Goal: Transaction & Acquisition: Purchase product/service

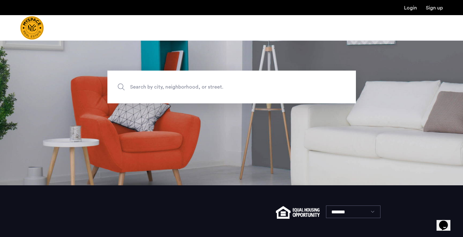
scroll to position [59, 0]
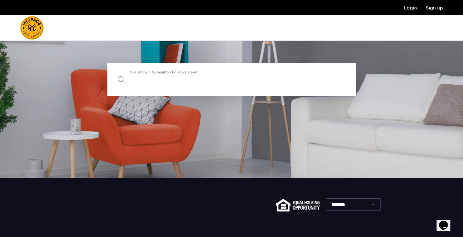
click at [248, 70] on input "Search by city, neighborhood, or street." at bounding box center [231, 79] width 249 height 33
type input "*"
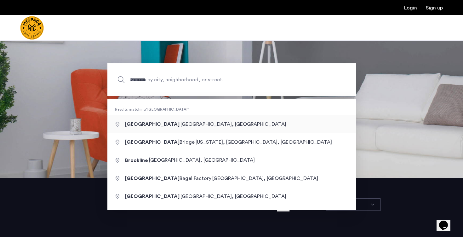
type input "**********"
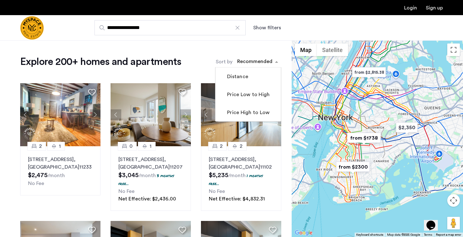
click at [261, 65] on div "sort-apartment" at bounding box center [254, 62] width 37 height 9
click at [264, 97] on label "Price Low to High" at bounding box center [248, 95] width 44 height 8
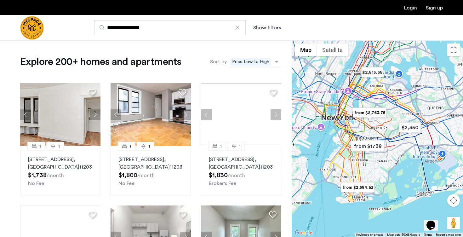
click at [253, 62] on span "Price Low to High" at bounding box center [251, 62] width 40 height 8
click at [261, 30] on button "Show filters" at bounding box center [267, 28] width 28 height 8
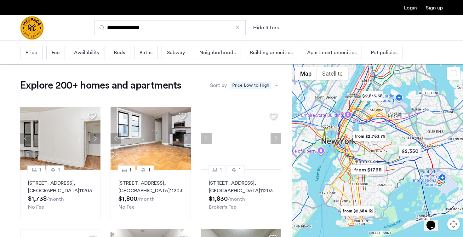
click at [124, 50] on span "Beds" at bounding box center [119, 53] width 11 height 8
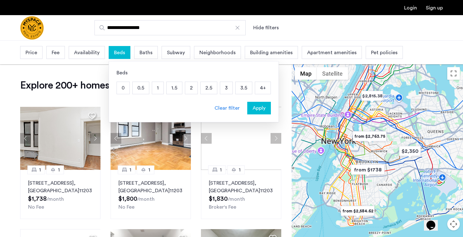
click at [227, 89] on p "3" at bounding box center [226, 88] width 12 height 12
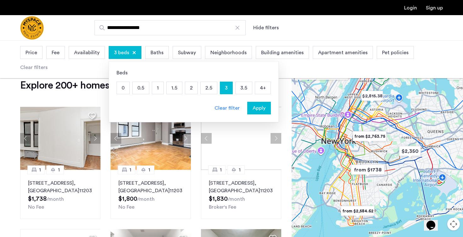
click at [90, 53] on span "Availability" at bounding box center [87, 53] width 26 height 8
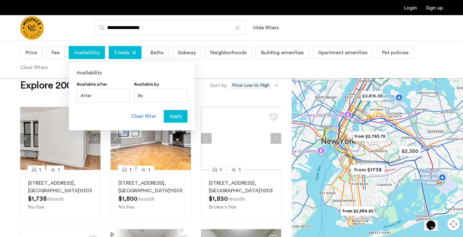
click at [98, 92] on div "After" at bounding box center [104, 96] width 54 height 14
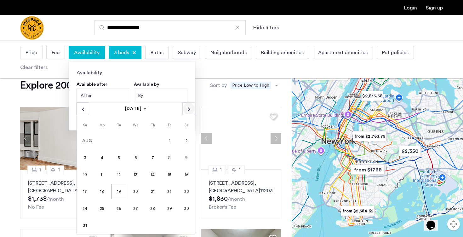
click at [191, 108] on span "Next month" at bounding box center [189, 109] width 12 height 12
click at [98, 155] on span "1" at bounding box center [101, 157] width 15 height 15
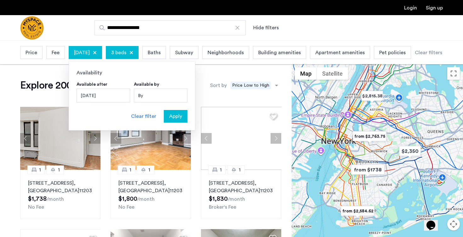
click at [49, 54] on div "Fee" at bounding box center [55, 52] width 19 height 13
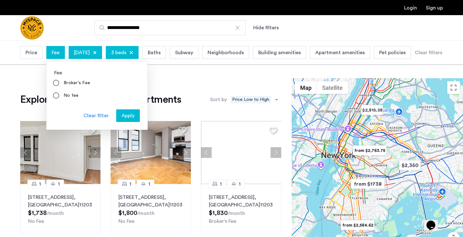
click at [45, 55] on div "Price Fee Fee Broker's Fee No fee Clear filter Apply September 1, 2025 3 beds B…" at bounding box center [231, 52] width 422 height 16
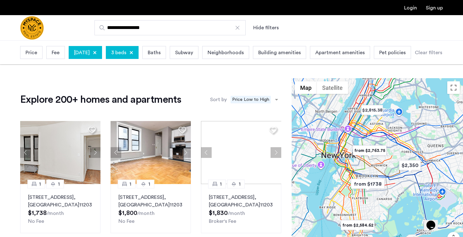
click at [49, 55] on div "Fee" at bounding box center [55, 52] width 19 height 13
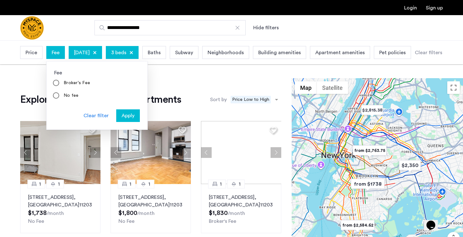
click at [30, 55] on span "Price" at bounding box center [32, 53] width 12 height 8
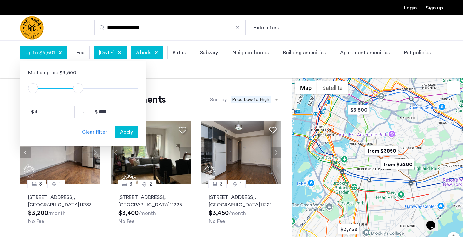
type input "****"
drag, startPoint x: 132, startPoint y: 91, endPoint x: 77, endPoint y: 90, distance: 55.5
click at [77, 90] on span "ngx-slider-max" at bounding box center [77, 88] width 10 height 10
click at [125, 130] on span "Apply" at bounding box center [126, 132] width 13 height 8
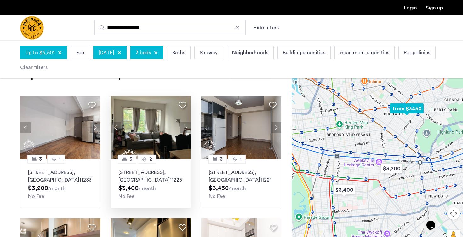
scroll to position [22, 0]
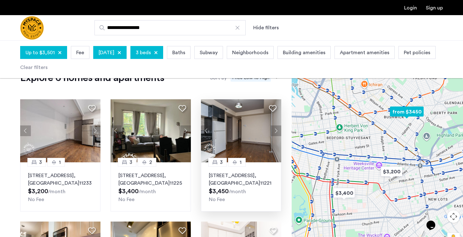
click at [277, 131] on button "Next apartment" at bounding box center [276, 130] width 11 height 11
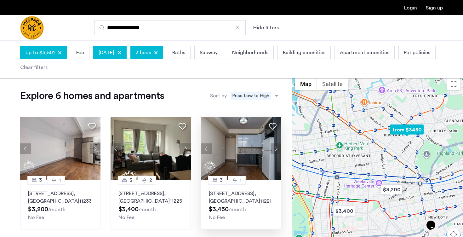
scroll to position [0, 0]
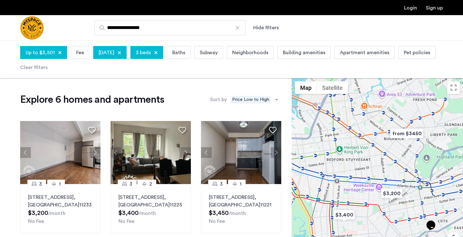
drag, startPoint x: 39, startPoint y: 32, endPoint x: 77, endPoint y: 12, distance: 42.7
click at [0, 0] on header "**********" at bounding box center [231, 20] width 463 height 41
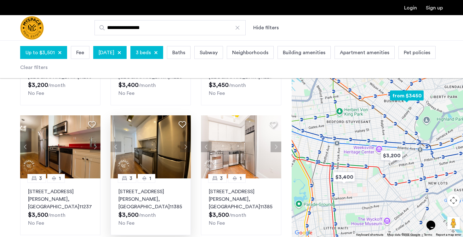
scroll to position [123, 0]
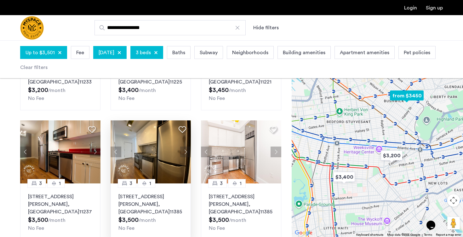
click at [186, 152] on button "Next apartment" at bounding box center [185, 152] width 11 height 11
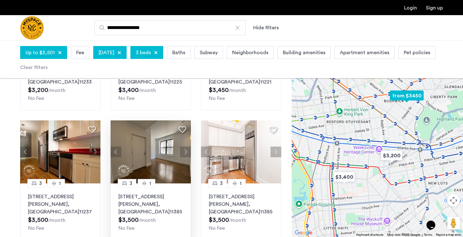
click at [187, 151] on button "Next apartment" at bounding box center [185, 152] width 11 height 11
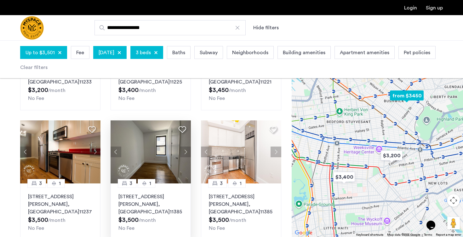
click at [187, 151] on button "Next apartment" at bounding box center [185, 152] width 11 height 11
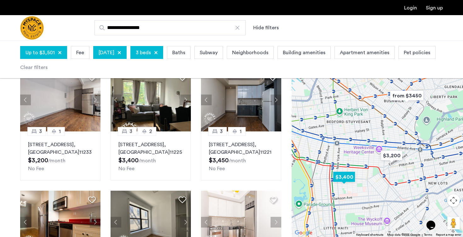
scroll to position [20, 0]
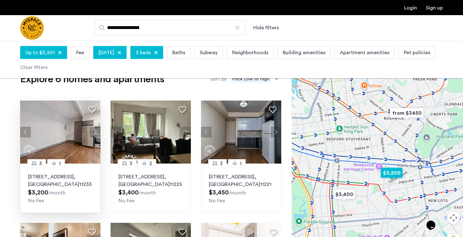
click at [96, 136] on button "Next apartment" at bounding box center [95, 132] width 11 height 11
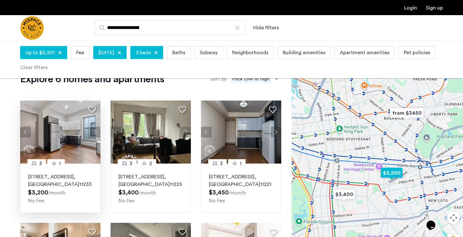
click at [96, 134] on button "Next apartment" at bounding box center [95, 132] width 11 height 11
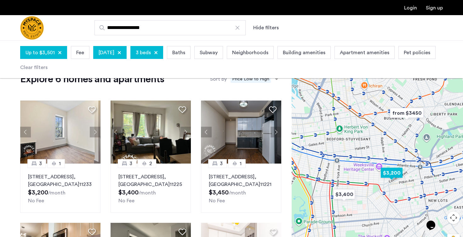
click at [97, 134] on button "Next apartment" at bounding box center [95, 132] width 11 height 11
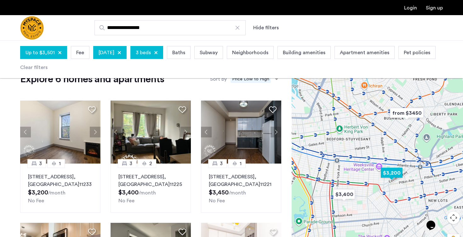
click at [97, 134] on button "Next apartment" at bounding box center [95, 132] width 11 height 11
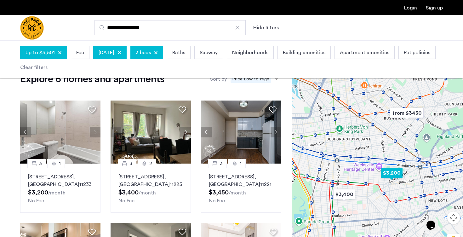
click at [97, 134] on button "Next apartment" at bounding box center [95, 132] width 11 height 11
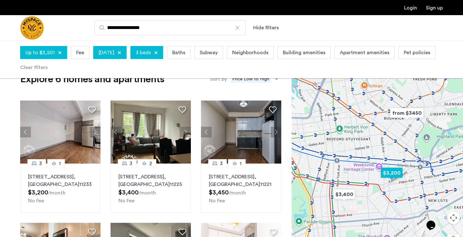
click at [97, 134] on button "Next apartment" at bounding box center [95, 132] width 11 height 11
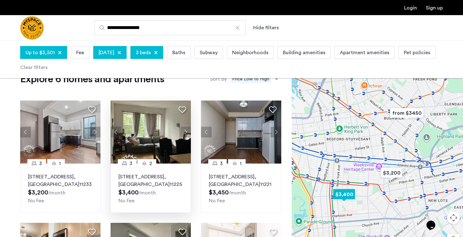
click at [190, 131] on button "Next apartment" at bounding box center [185, 132] width 11 height 11
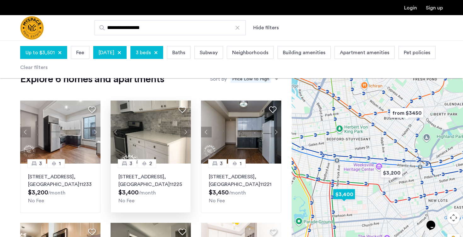
click at [186, 134] on button "Next apartment" at bounding box center [185, 132] width 11 height 11
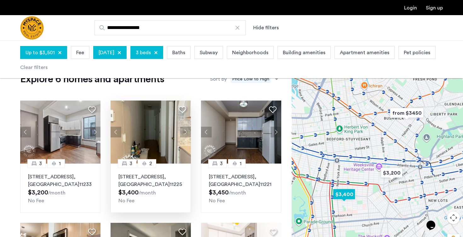
click at [186, 134] on button "Next apartment" at bounding box center [185, 132] width 11 height 11
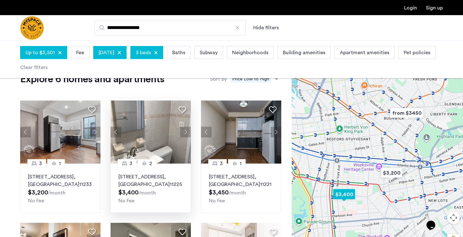
click at [186, 134] on button "Next apartment" at bounding box center [185, 132] width 11 height 11
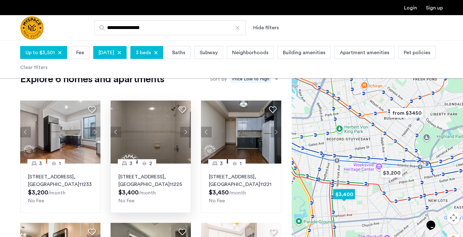
click at [186, 134] on button "Next apartment" at bounding box center [185, 132] width 11 height 11
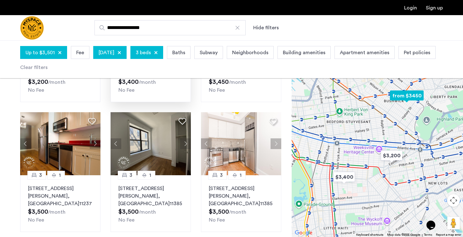
scroll to position [0, 0]
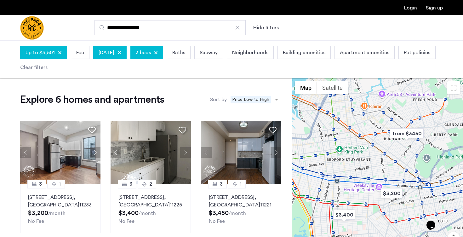
click at [114, 53] on span "September 1, 2025" at bounding box center [107, 53] width 16 height 8
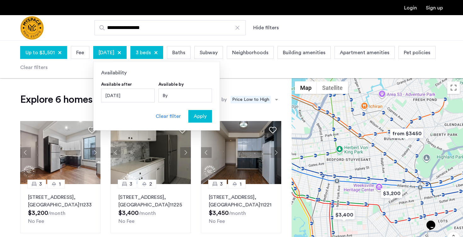
click at [130, 91] on div "September 1, 2025" at bounding box center [128, 96] width 54 height 14
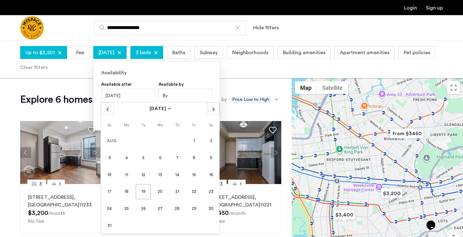
click at [204, 110] on div "AUGUST 2025 AUGUST 2025" at bounding box center [160, 108] width 119 height 13
click at [205, 110] on div "AUGUST 2025 AUGUST 2025" at bounding box center [160, 108] width 119 height 13
click at [209, 110] on span "Next month" at bounding box center [213, 109] width 12 height 12
click at [129, 192] on span "15" at bounding box center [126, 191] width 15 height 15
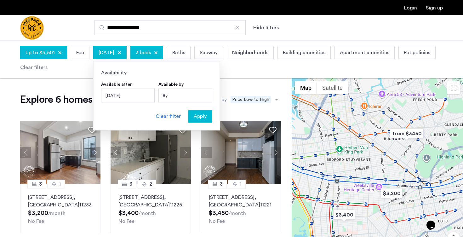
click at [202, 119] on span "Apply" at bounding box center [200, 117] width 13 height 8
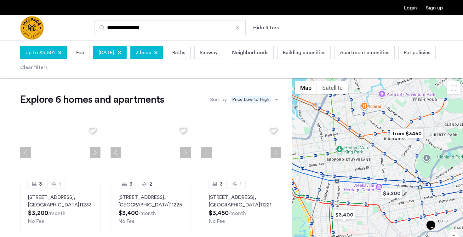
click at [114, 55] on span "September 15, 2025" at bounding box center [107, 53] width 16 height 8
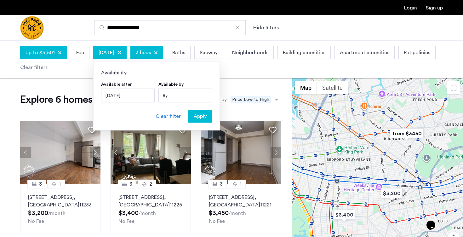
click at [164, 166] on app-root "**********" at bounding box center [231, 236] width 463 height 473
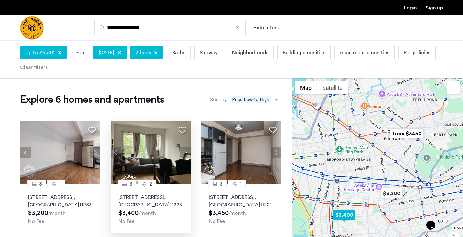
click at [133, 193] on div "3 2 499 Maple St, Unit 2, Brooklyn , NY 11225 $3,400 /month No Fee" at bounding box center [151, 208] width 80 height 49
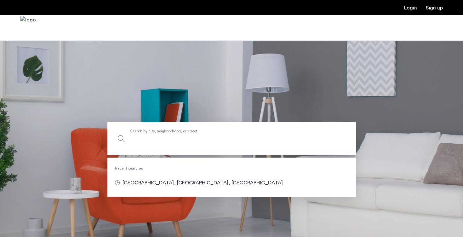
click at [178, 134] on label "Search by city, neighborhood, or street." at bounding box center [231, 138] width 249 height 33
click at [178, 134] on input "Search by city, neighborhood, or street." at bounding box center [231, 138] width 249 height 33
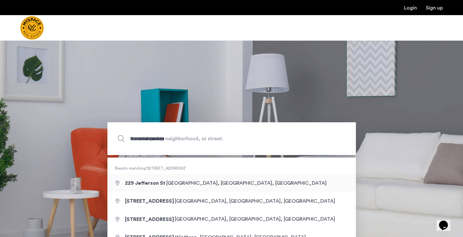
type input "**********"
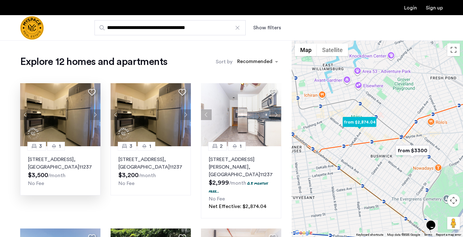
click at [97, 116] on button "Next apartment" at bounding box center [95, 114] width 11 height 11
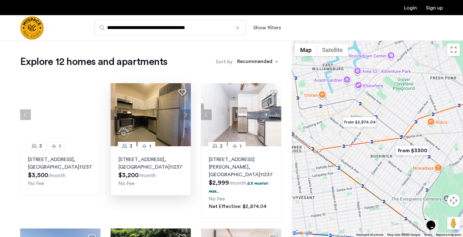
click at [187, 116] on button "Next apartment" at bounding box center [185, 114] width 11 height 11
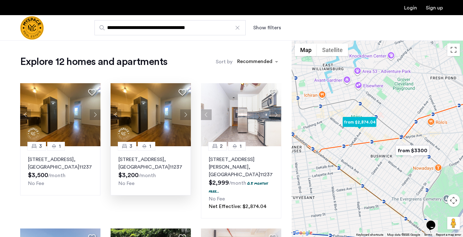
click at [188, 113] on button "Next apartment" at bounding box center [185, 114] width 11 height 11
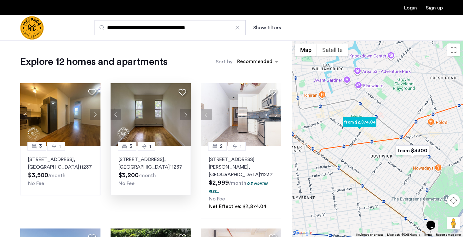
click at [188, 113] on button "Next apartment" at bounding box center [185, 114] width 11 height 11
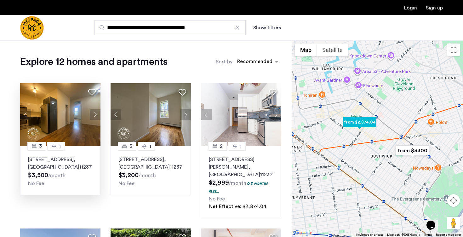
click at [94, 116] on button "Next apartment" at bounding box center [95, 114] width 11 height 11
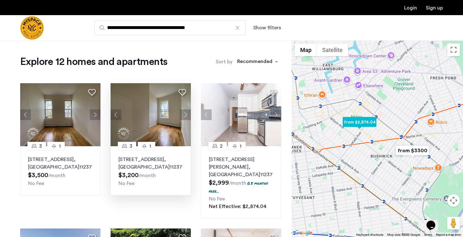
click at [185, 115] on button "Next apartment" at bounding box center [185, 114] width 11 height 11
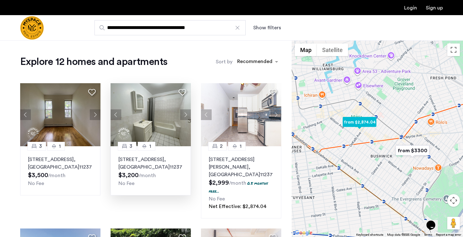
click at [188, 114] on button "Next apartment" at bounding box center [185, 114] width 11 height 11
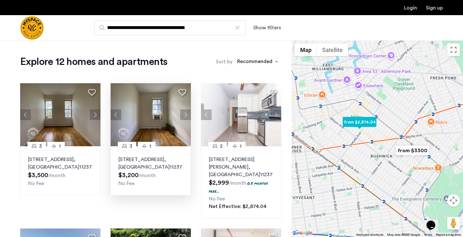
click at [188, 114] on button "Next apartment" at bounding box center [185, 114] width 11 height 11
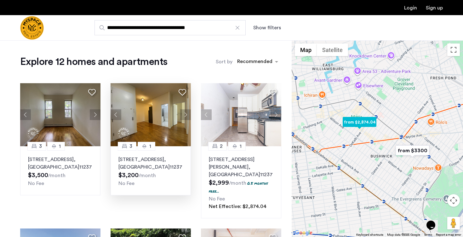
click at [188, 114] on button "Next apartment" at bounding box center [185, 114] width 11 height 11
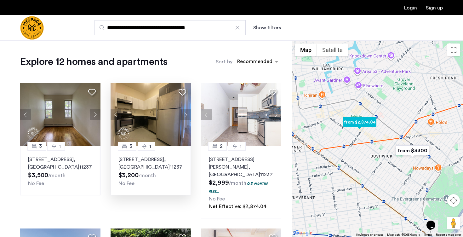
click at [190, 116] on button "Next apartment" at bounding box center [185, 114] width 11 height 11
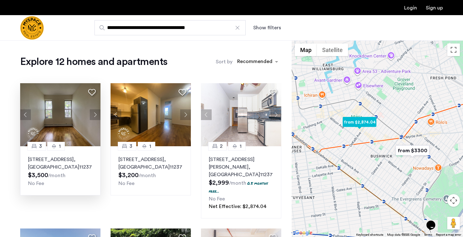
click at [96, 110] on button "Next apartment" at bounding box center [95, 114] width 11 height 11
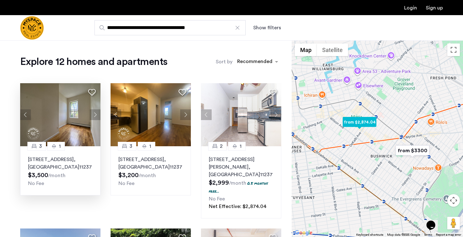
click at [98, 113] on button "Next apartment" at bounding box center [95, 114] width 11 height 11
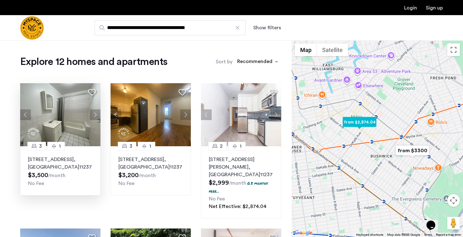
click at [98, 113] on button "Next apartment" at bounding box center [95, 114] width 11 height 11
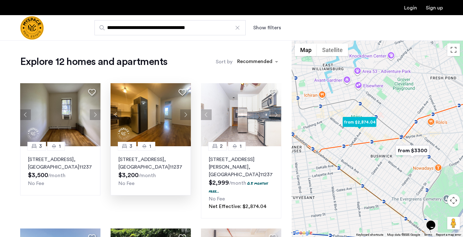
click at [187, 114] on button "Next apartment" at bounding box center [185, 114] width 11 height 11
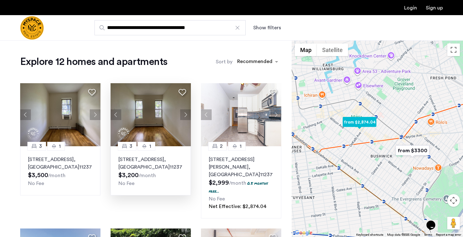
click at [187, 114] on button "Next apartment" at bounding box center [185, 114] width 11 height 11
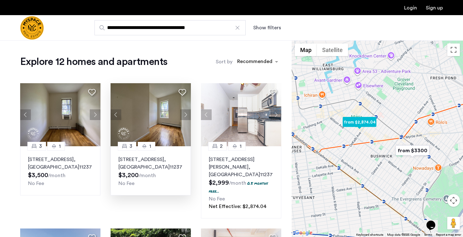
click at [188, 114] on button "Next apartment" at bounding box center [185, 114] width 11 height 11
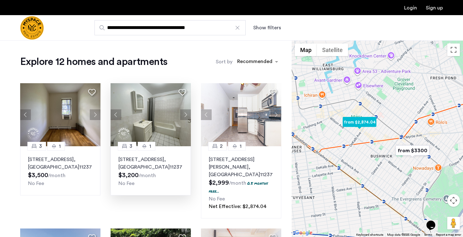
click at [188, 116] on button "Next apartment" at bounding box center [185, 114] width 11 height 11
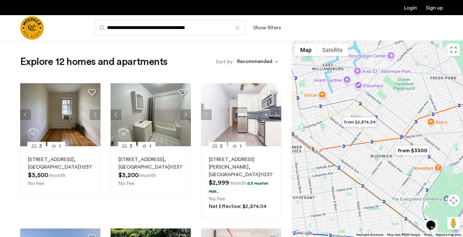
drag, startPoint x: 147, startPoint y: 26, endPoint x: 93, endPoint y: 26, distance: 53.9
click at [93, 26] on div "**********" at bounding box center [262, 27] width 361 height 15
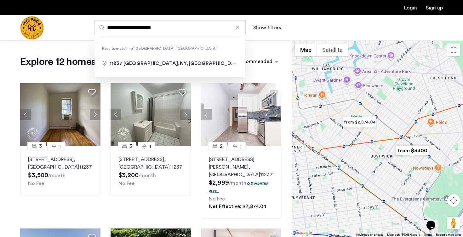
click at [147, 28] on input "**********" at bounding box center [170, 27] width 151 height 15
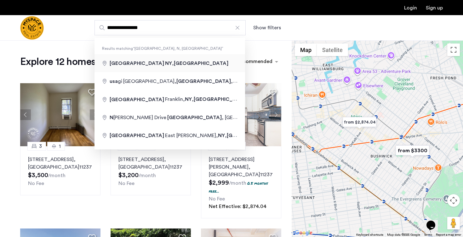
type input "**********"
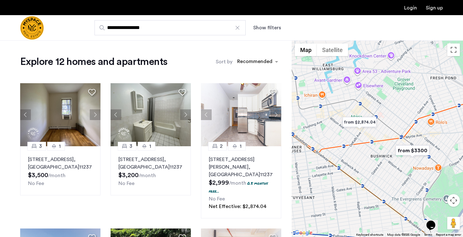
click at [166, 30] on input "**********" at bounding box center [170, 27] width 151 height 15
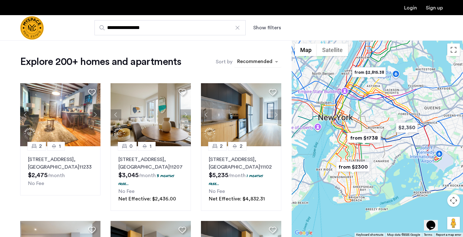
click at [261, 63] on div "sort-apartment" at bounding box center [254, 62] width 37 height 9
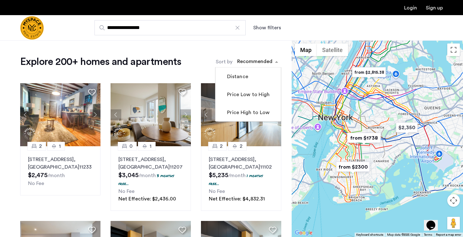
click at [241, 56] on div "Sort by Recommended Distance Price Low to High Price High to Low" at bounding box center [249, 61] width 66 height 13
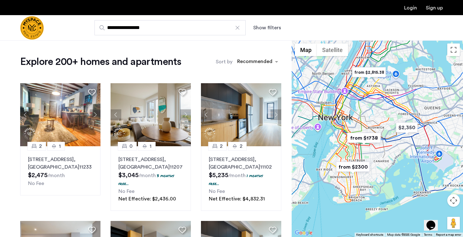
click at [266, 29] on button "Show filters" at bounding box center [267, 28] width 28 height 8
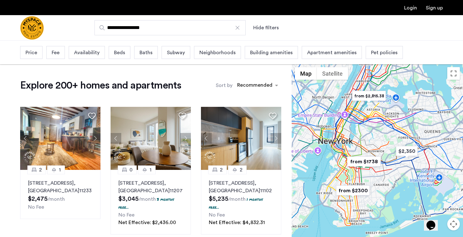
click at [120, 53] on span "Beds" at bounding box center [119, 53] width 11 height 8
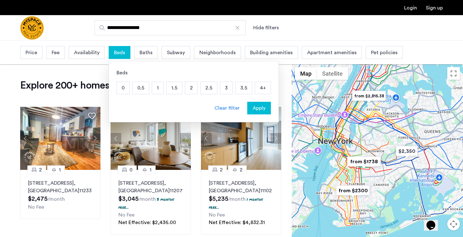
click at [196, 89] on p "2" at bounding box center [191, 88] width 12 height 12
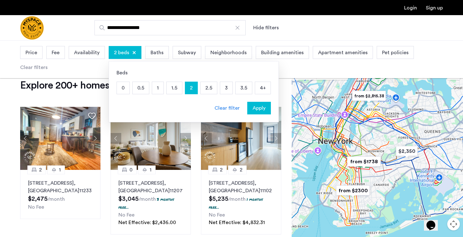
click at [259, 106] on span "Apply" at bounding box center [259, 108] width 13 height 8
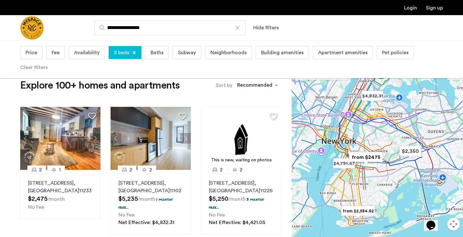
click at [57, 53] on span "Fee" at bounding box center [56, 53] width 8 height 8
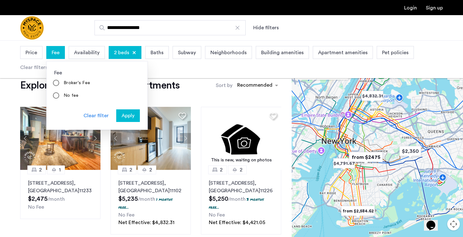
click at [53, 52] on span "Fee" at bounding box center [56, 53] width 8 height 8
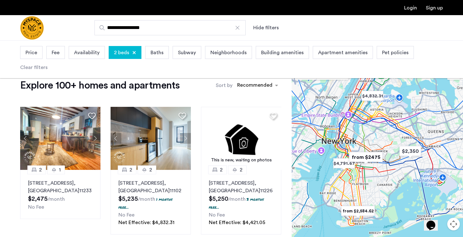
click at [35, 54] on span "Price" at bounding box center [32, 53] width 12 height 8
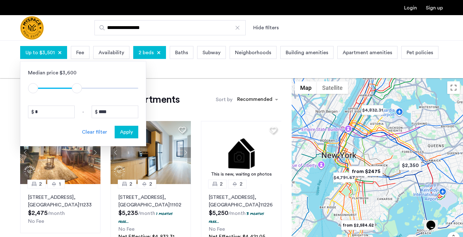
type input "****"
drag, startPoint x: 132, startPoint y: 87, endPoint x: 78, endPoint y: 85, distance: 54.6
click at [78, 85] on span "ngx-slider-max" at bounding box center [78, 88] width 10 height 10
click at [130, 130] on span "Apply" at bounding box center [126, 132] width 13 height 8
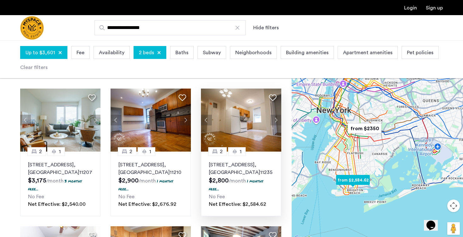
scroll to position [37, 0]
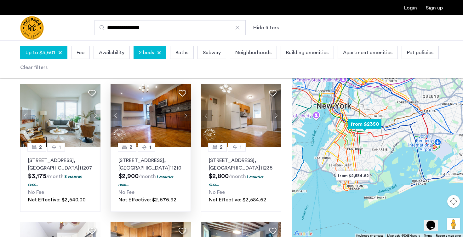
click at [186, 119] on button "Next apartment" at bounding box center [185, 115] width 11 height 11
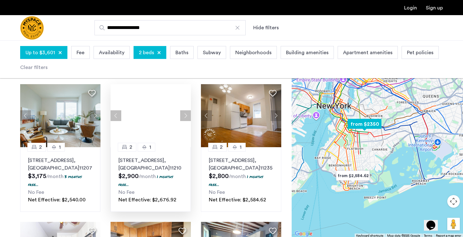
click at [186, 119] on div at bounding box center [151, 115] width 80 height 63
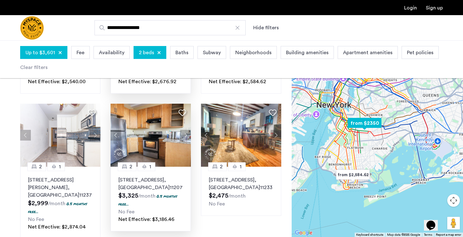
scroll to position [155, 0]
click at [176, 145] on img at bounding box center [151, 134] width 81 height 63
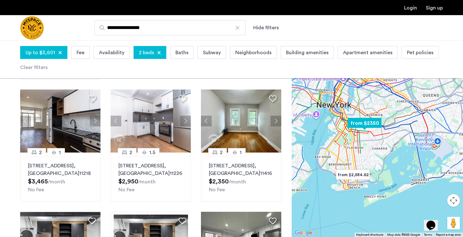
scroll to position [312, 0]
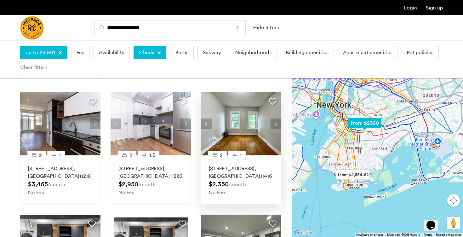
click at [247, 128] on img at bounding box center [241, 123] width 81 height 63
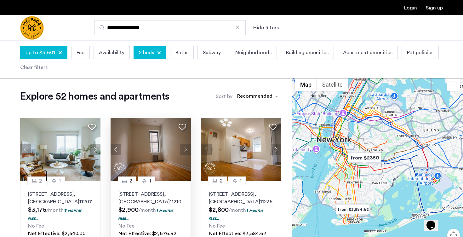
scroll to position [0, 0]
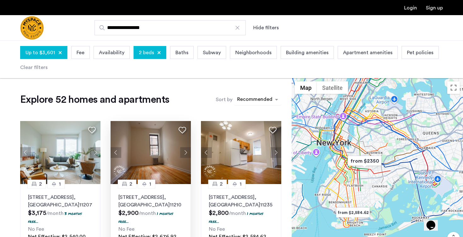
click at [258, 97] on div "sort-apartment" at bounding box center [254, 100] width 37 height 9
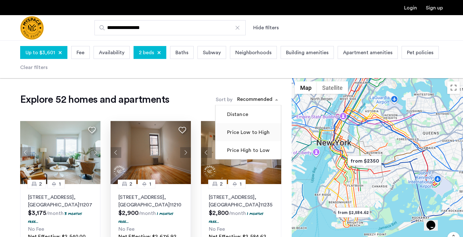
click at [258, 135] on label "Price Low to High" at bounding box center [248, 133] width 44 height 8
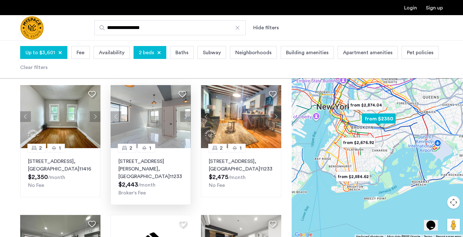
scroll to position [36, 0]
click at [188, 117] on button "Next apartment" at bounding box center [185, 117] width 11 height 11
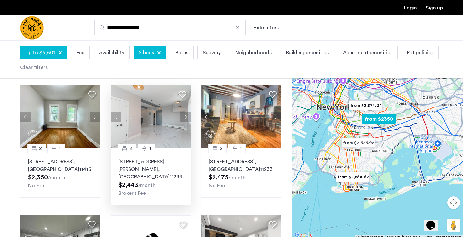
click at [188, 118] on button "Next apartment" at bounding box center [185, 117] width 11 height 11
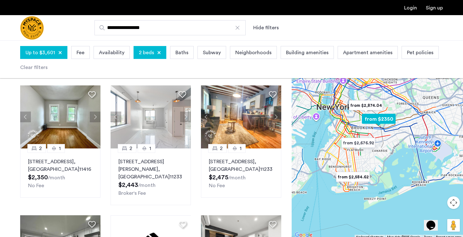
click at [187, 118] on button "Next apartment" at bounding box center [185, 117] width 11 height 11
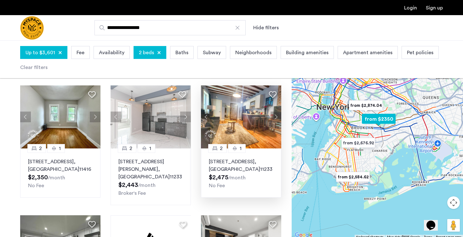
click at [278, 121] on button "Next apartment" at bounding box center [276, 117] width 11 height 11
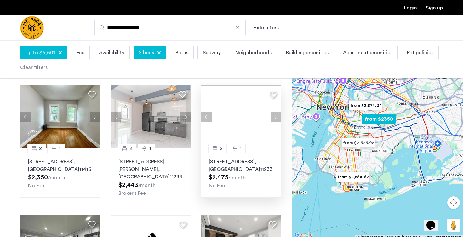
click at [251, 145] on div at bounding box center [241, 116] width 80 height 63
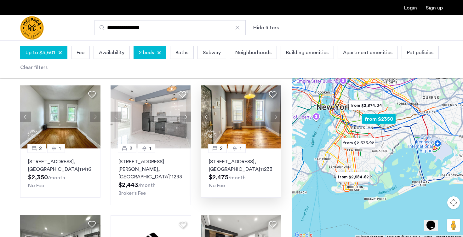
click at [241, 153] on div "2 1 1982 Atlantic Avenue, Unit 1F, Brooklyn , NY 11233 $2,475 /month No Fee" at bounding box center [241, 172] width 80 height 49
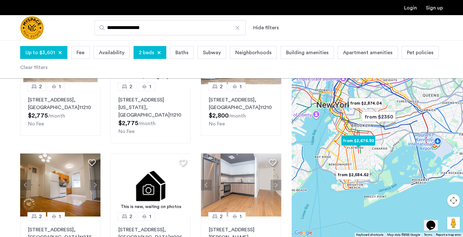
scroll to position [373, 0]
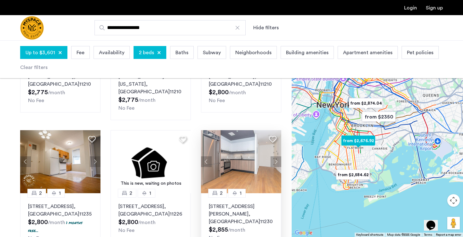
click at [275, 156] on button "Next apartment" at bounding box center [276, 161] width 11 height 11
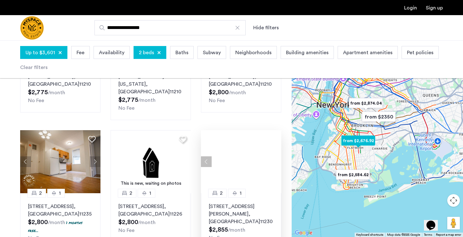
click at [275, 147] on div at bounding box center [241, 161] width 80 height 63
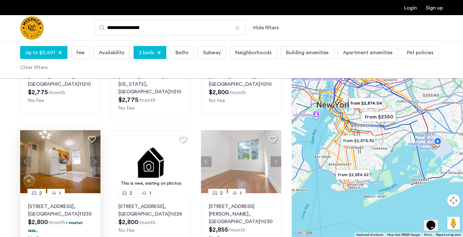
click at [96, 156] on button "Next apartment" at bounding box center [95, 161] width 11 height 11
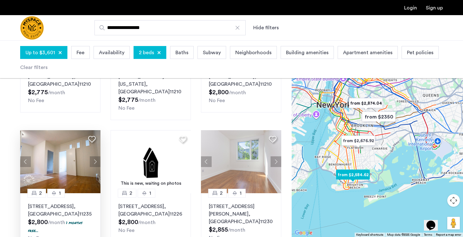
click at [96, 156] on button "Next apartment" at bounding box center [95, 161] width 11 height 11
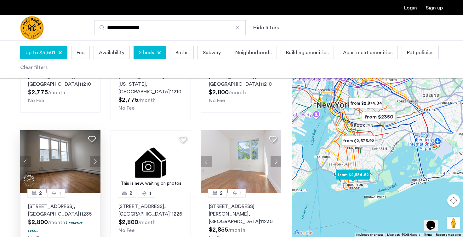
click at [98, 156] on button "Next apartment" at bounding box center [95, 161] width 11 height 11
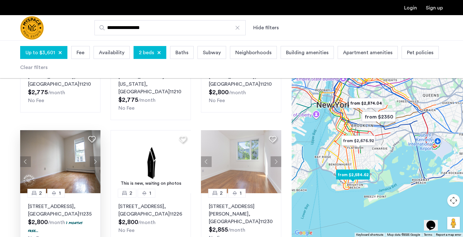
click at [82, 151] on img at bounding box center [60, 161] width 81 height 63
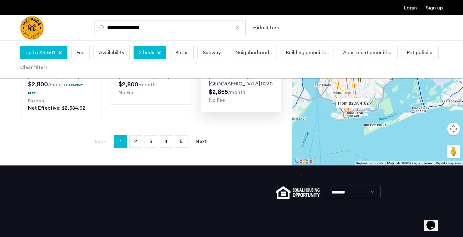
scroll to position [420, 0]
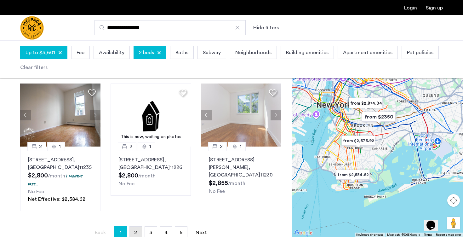
click at [135, 230] on span "2" at bounding box center [135, 232] width 3 height 5
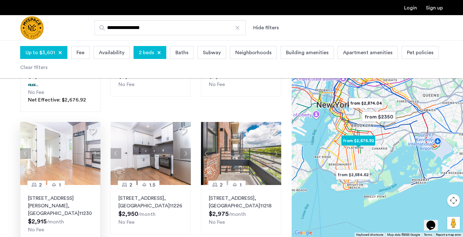
scroll to position [139, 0]
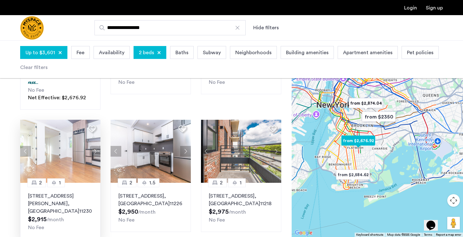
click at [96, 154] on button "Next apartment" at bounding box center [95, 151] width 11 height 11
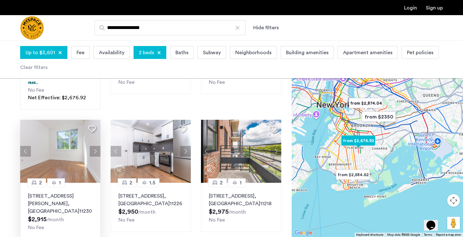
click at [75, 193] on p "242 Newkirk Ave, Unit 4E, Brooklyn , NY 11230" at bounding box center [60, 203] width 65 height 23
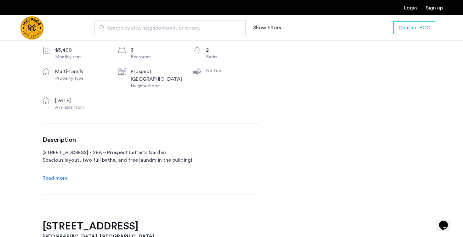
scroll to position [247, 0]
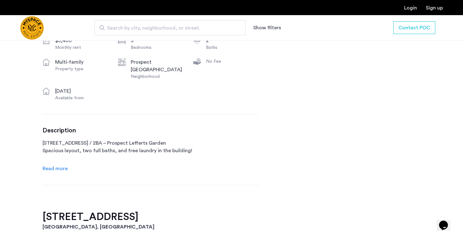
click at [64, 173] on div "[STREET_ADDRESS] $3,400 Monthly rent 3 Bedrooms 2 Baths multi-family Property t…" at bounding box center [151, 97] width 217 height 228
click at [64, 169] on span "Read more" at bounding box center [55, 168] width 25 height 5
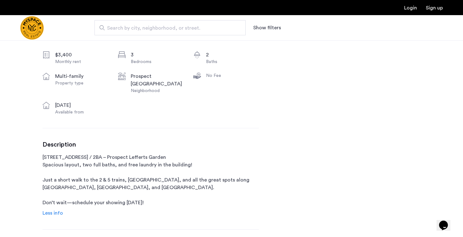
scroll to position [0, 0]
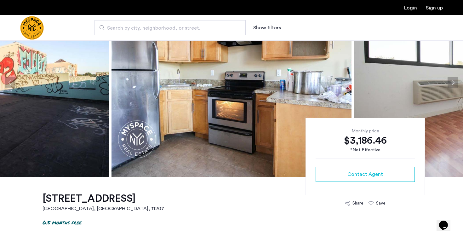
scroll to position [3, 0]
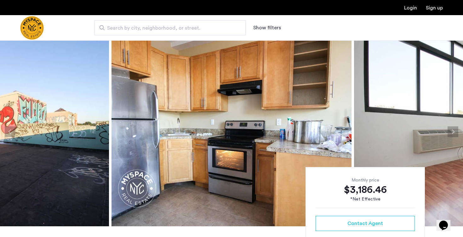
click at [452, 130] on button "Next apartment" at bounding box center [453, 131] width 11 height 11
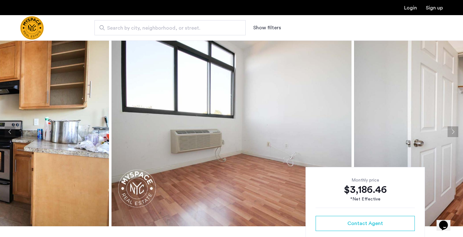
click at [453, 130] on button "Next apartment" at bounding box center [453, 131] width 11 height 11
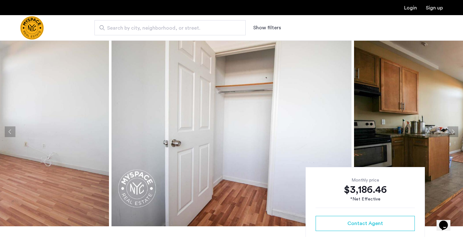
click at [453, 130] on button "Next apartment" at bounding box center [453, 131] width 11 height 11
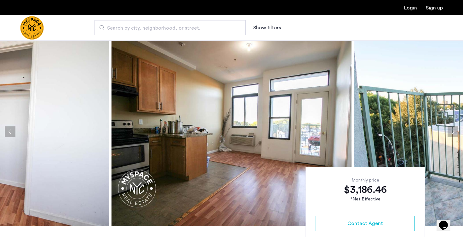
click at [453, 130] on button "Next apartment" at bounding box center [453, 131] width 11 height 11
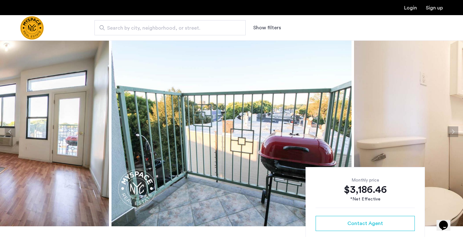
click at [453, 130] on button "Next apartment" at bounding box center [453, 131] width 11 height 11
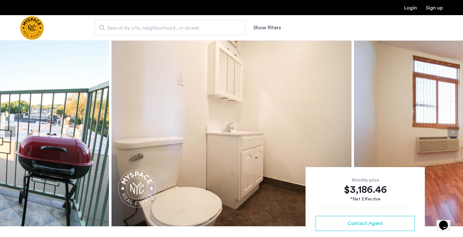
click at [453, 130] on button "Next apartment" at bounding box center [453, 131] width 11 height 11
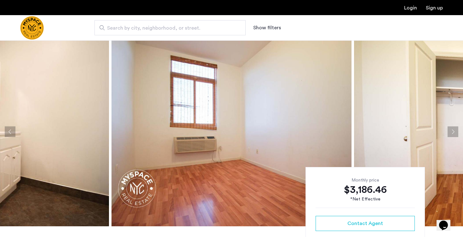
click at [453, 130] on button "Next apartment" at bounding box center [453, 131] width 11 height 11
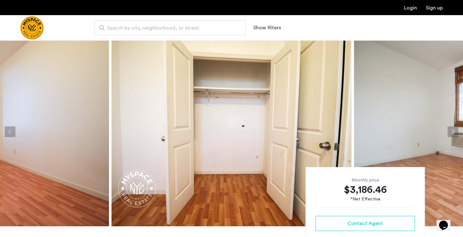
click at [453, 130] on button "Next apartment" at bounding box center [453, 131] width 11 height 11
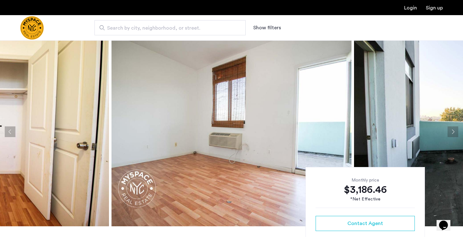
click at [453, 130] on button "Next apartment" at bounding box center [453, 131] width 11 height 11
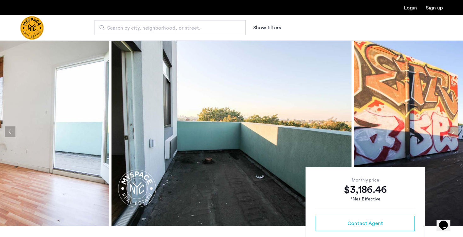
click at [453, 130] on button "Next apartment" at bounding box center [453, 131] width 11 height 11
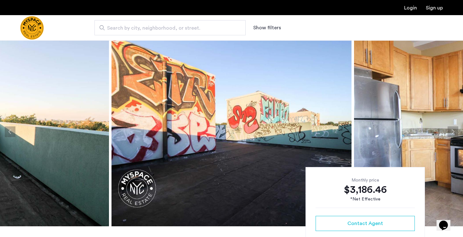
click at [453, 130] on button "Next apartment" at bounding box center [453, 131] width 11 height 11
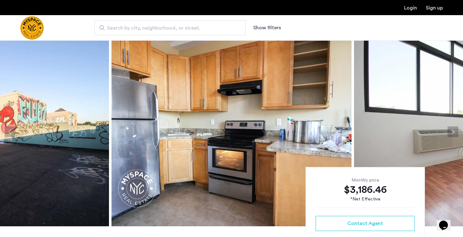
click at [453, 130] on button "Next apartment" at bounding box center [453, 131] width 11 height 11
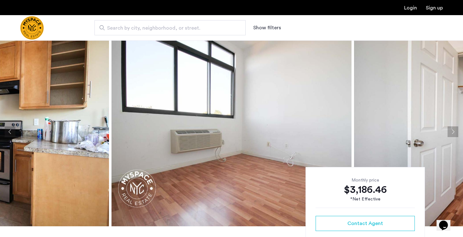
click at [453, 130] on button "Next apartment" at bounding box center [453, 131] width 11 height 11
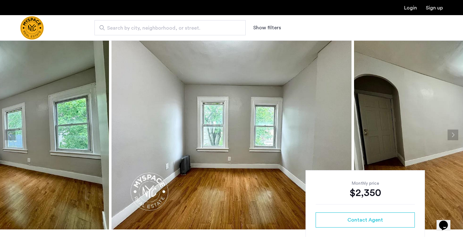
click at [455, 136] on button "Next apartment" at bounding box center [453, 135] width 11 height 11
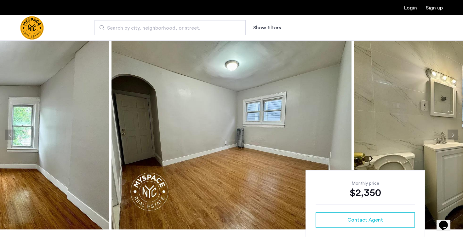
click at [455, 136] on button "Next apartment" at bounding box center [453, 135] width 11 height 11
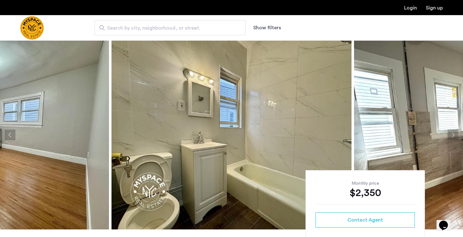
click at [455, 136] on button "Next apartment" at bounding box center [453, 135] width 11 height 11
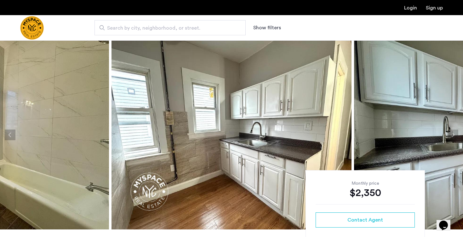
click at [455, 136] on button "Next apartment" at bounding box center [453, 135] width 11 height 11
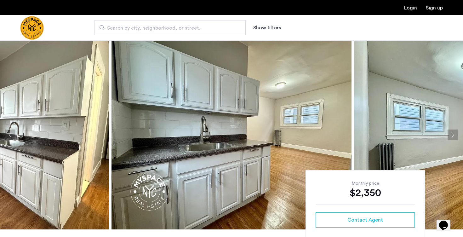
click at [455, 136] on button "Next apartment" at bounding box center [453, 135] width 11 height 11
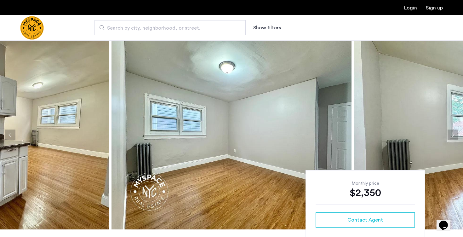
click at [455, 136] on button "Next apartment" at bounding box center [453, 135] width 11 height 11
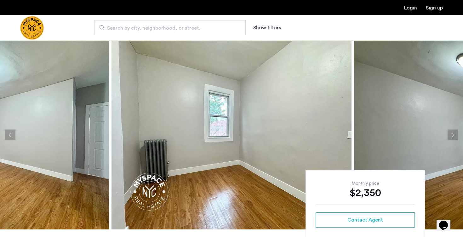
click at [455, 136] on button "Next apartment" at bounding box center [453, 135] width 11 height 11
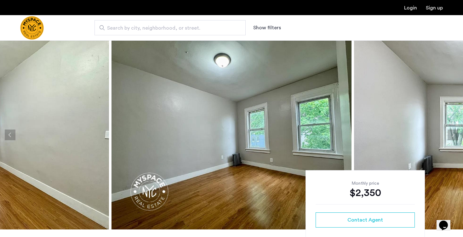
click at [455, 136] on button "Next apartment" at bounding box center [453, 135] width 11 height 11
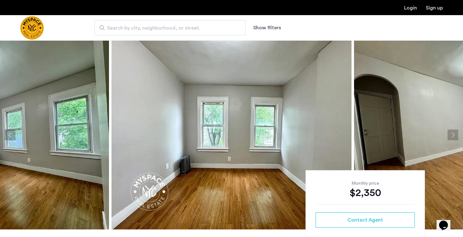
click at [455, 136] on button "Next apartment" at bounding box center [453, 135] width 11 height 11
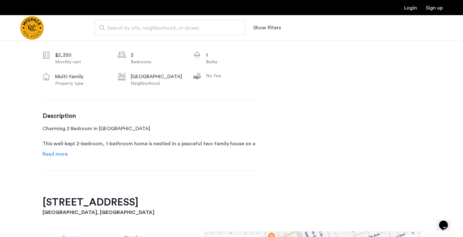
scroll to position [241, 0]
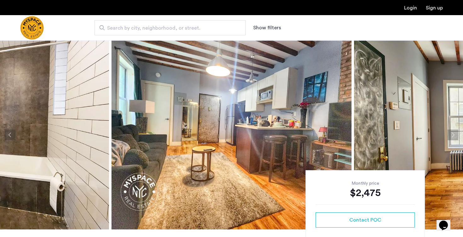
click at [453, 134] on button "Next apartment" at bounding box center [453, 135] width 11 height 11
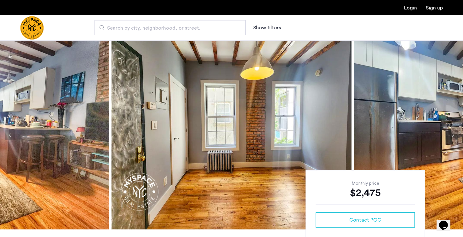
click at [453, 134] on button "Next apartment" at bounding box center [453, 135] width 11 height 11
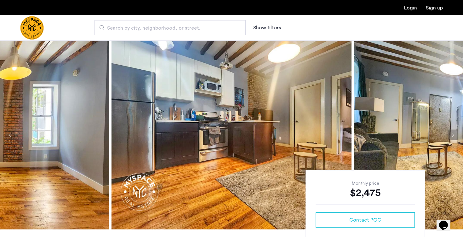
click at [453, 134] on button "Next apartment" at bounding box center [453, 135] width 11 height 11
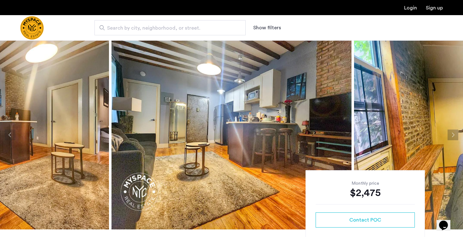
click at [453, 134] on button "Next apartment" at bounding box center [453, 135] width 11 height 11
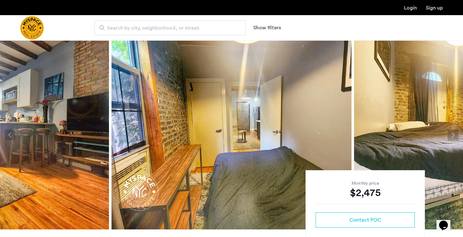
click at [453, 134] on button "Next apartment" at bounding box center [453, 135] width 11 height 11
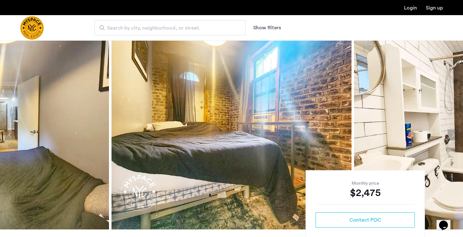
click at [453, 134] on button "Next apartment" at bounding box center [453, 135] width 11 height 11
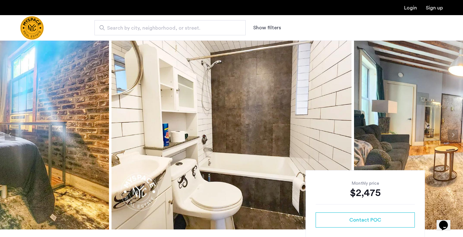
click at [453, 134] on button "Next apartment" at bounding box center [453, 135] width 11 height 11
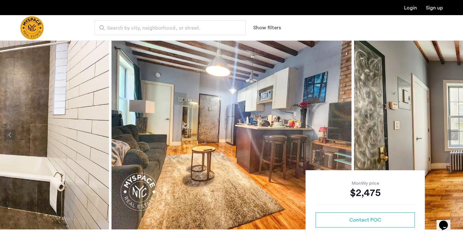
click at [453, 134] on button "Next apartment" at bounding box center [453, 135] width 11 height 11
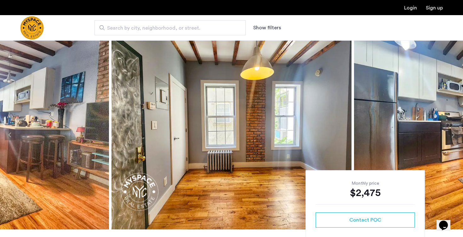
click at [453, 134] on button "Next apartment" at bounding box center [453, 135] width 11 height 11
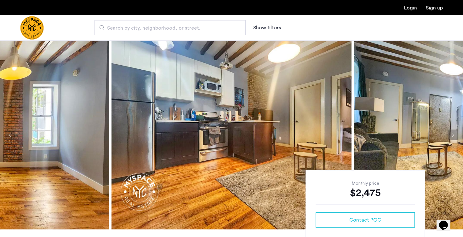
click at [453, 134] on button "Next apartment" at bounding box center [453, 135] width 11 height 11
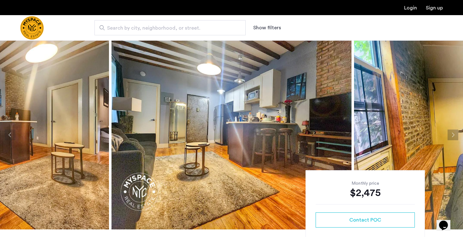
scroll to position [290, 0]
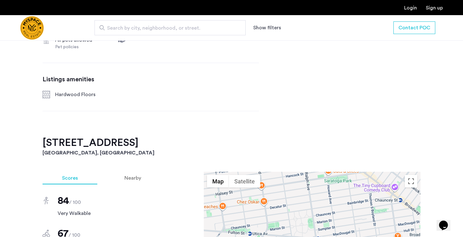
drag, startPoint x: 188, startPoint y: 142, endPoint x: 32, endPoint y: 142, distance: 156.0
drag, startPoint x: 41, startPoint y: 142, endPoint x: 137, endPoint y: 144, distance: 95.8
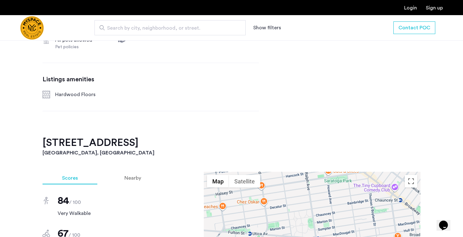
copy h2 "1982 Atlantic Avenue"
click at [191, 137] on h2 "1982 Atlantic Avenue, Unit 1F" at bounding box center [232, 143] width 378 height 13
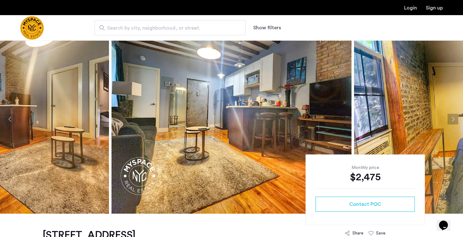
scroll to position [0, 0]
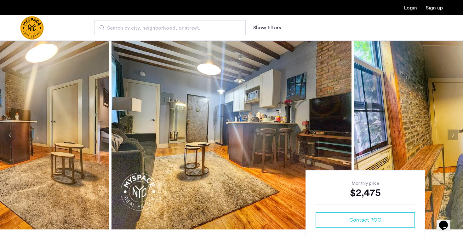
click at [453, 131] on button "Next apartment" at bounding box center [453, 135] width 11 height 11
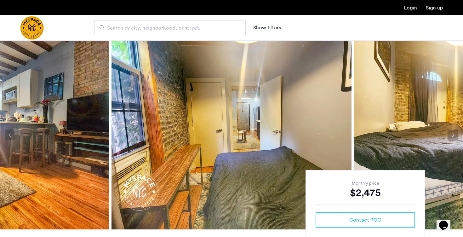
click at [454, 135] on button "Next apartment" at bounding box center [453, 135] width 11 height 11
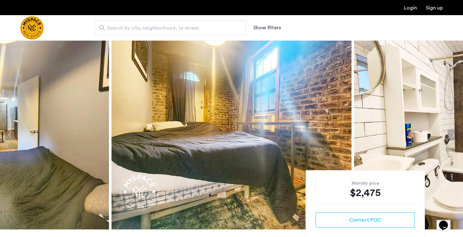
click at [454, 136] on button "Next apartment" at bounding box center [453, 135] width 11 height 11
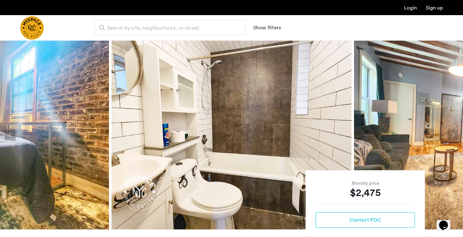
click at [454, 136] on button "Next apartment" at bounding box center [453, 135] width 11 height 11
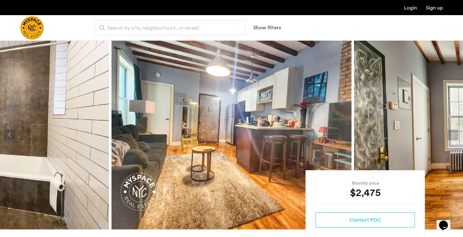
click at [454, 136] on button "Next apartment" at bounding box center [453, 135] width 11 height 11
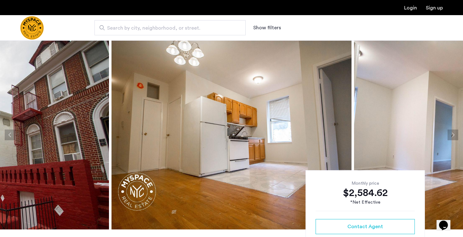
click at [453, 134] on button "Next apartment" at bounding box center [453, 135] width 11 height 11
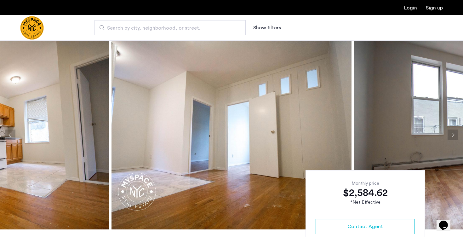
click at [456, 135] on button "Next apartment" at bounding box center [453, 135] width 11 height 11
click at [456, 136] on button "Next apartment" at bounding box center [453, 135] width 11 height 11
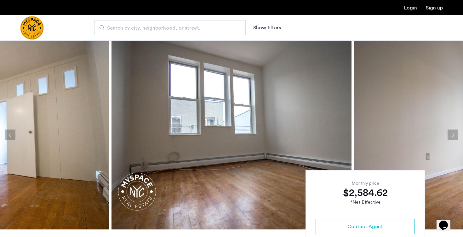
click at [456, 136] on button "Next apartment" at bounding box center [453, 135] width 11 height 11
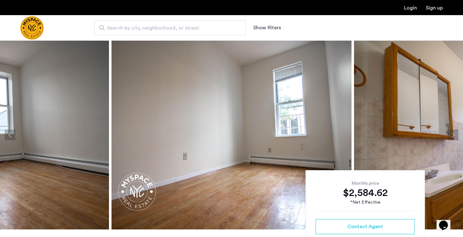
click at [455, 136] on button "Next apartment" at bounding box center [453, 135] width 11 height 11
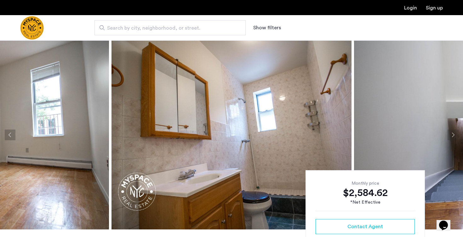
click at [455, 136] on button "Next apartment" at bounding box center [453, 135] width 11 height 11
click at [454, 135] on button "Next apartment" at bounding box center [453, 135] width 11 height 11
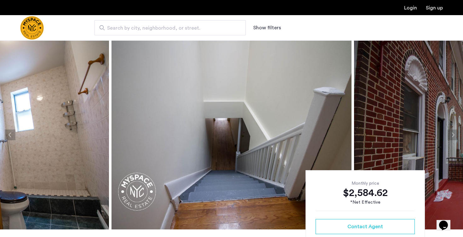
click at [450, 135] on button "Next apartment" at bounding box center [453, 135] width 11 height 11
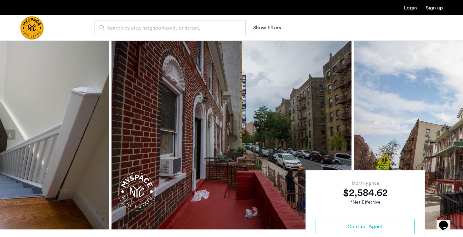
click at [450, 134] on button "Next apartment" at bounding box center [453, 135] width 11 height 11
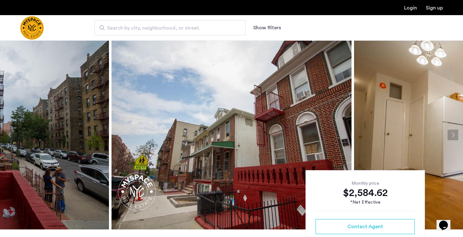
click at [450, 134] on button "Next apartment" at bounding box center [453, 135] width 11 height 11
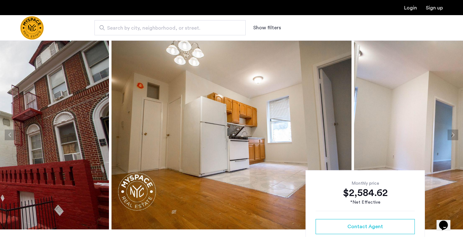
click at [450, 133] on button "Next apartment" at bounding box center [453, 135] width 11 height 11
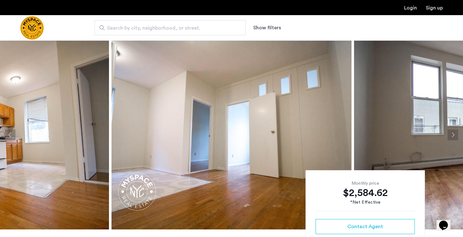
click at [450, 134] on button "Next apartment" at bounding box center [453, 135] width 11 height 11
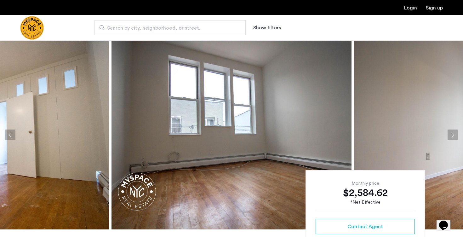
click at [450, 134] on button "Next apartment" at bounding box center [453, 135] width 11 height 11
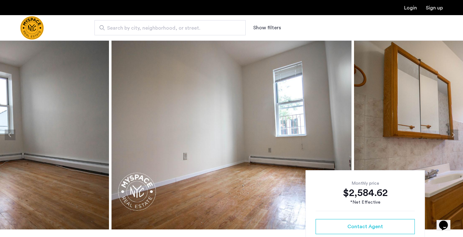
click at [450, 134] on button "Next apartment" at bounding box center [453, 135] width 11 height 11
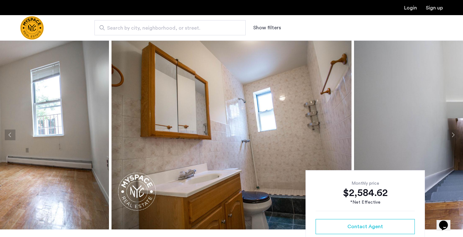
click at [450, 134] on button "Next apartment" at bounding box center [453, 135] width 11 height 11
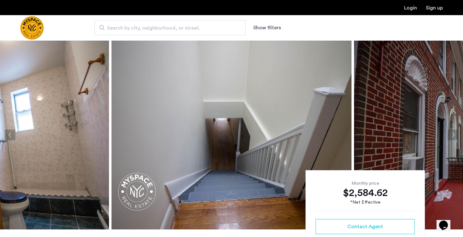
click at [450, 134] on button "Next apartment" at bounding box center [453, 135] width 11 height 11
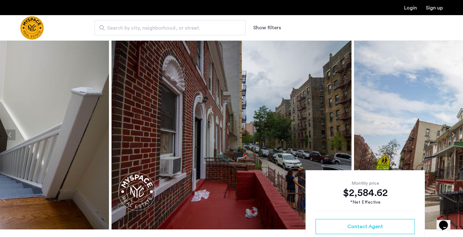
click at [450, 134] on button "Next apartment" at bounding box center [453, 135] width 11 height 11
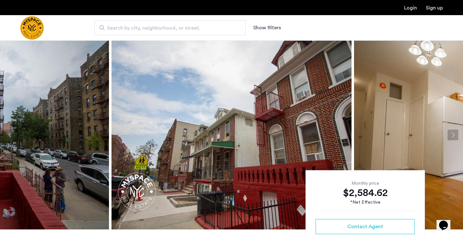
click at [450, 134] on button "Next apartment" at bounding box center [453, 135] width 11 height 11
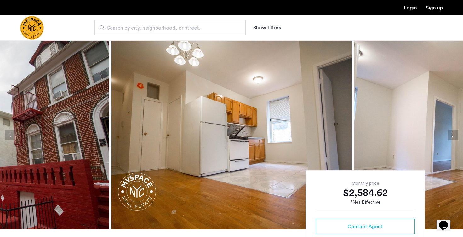
click at [450, 134] on button "Next apartment" at bounding box center [453, 135] width 11 height 11
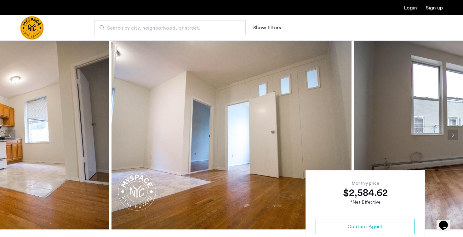
click at [450, 134] on button "Next apartment" at bounding box center [453, 135] width 11 height 11
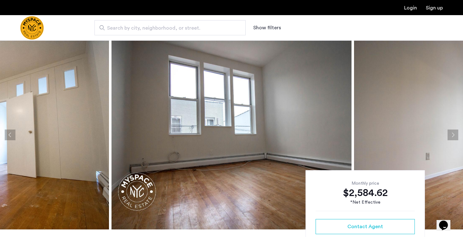
click at [450, 134] on button "Next apartment" at bounding box center [453, 135] width 11 height 11
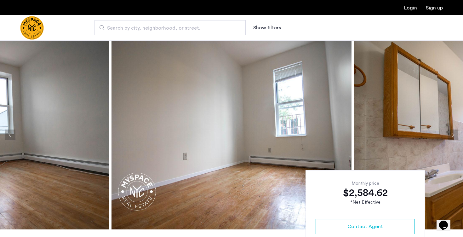
click at [450, 134] on button "Next apartment" at bounding box center [453, 135] width 11 height 11
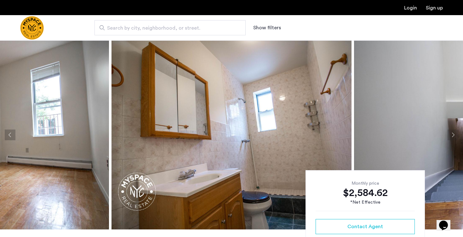
click at [450, 134] on button "Next apartment" at bounding box center [453, 135] width 11 height 11
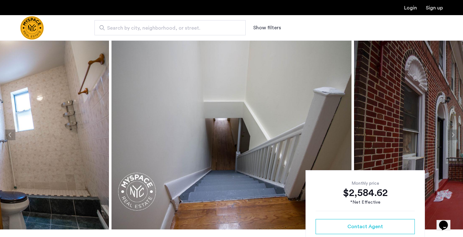
click at [450, 134] on button "Next apartment" at bounding box center [453, 135] width 11 height 11
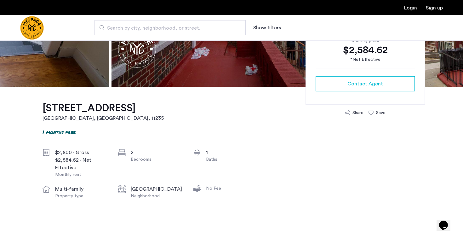
scroll to position [161, 0]
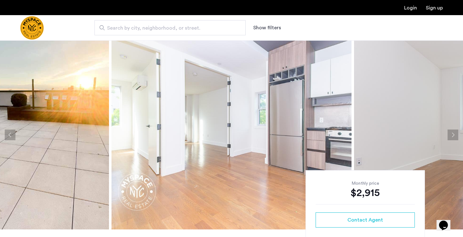
click at [456, 134] on button "Next apartment" at bounding box center [453, 135] width 11 height 11
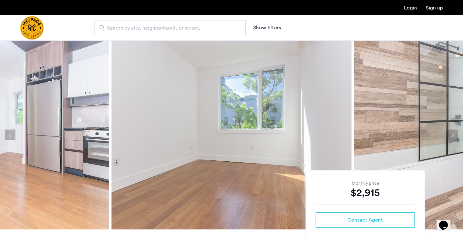
click at [456, 134] on button "Next apartment" at bounding box center [453, 135] width 11 height 11
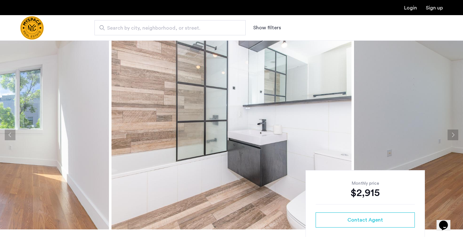
click at [456, 134] on button "Next apartment" at bounding box center [453, 135] width 11 height 11
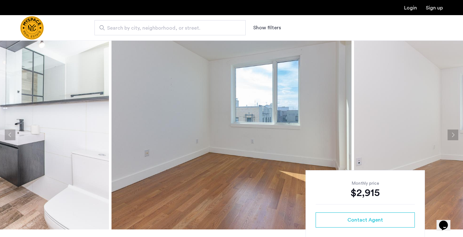
click at [456, 134] on button "Next apartment" at bounding box center [453, 135] width 11 height 11
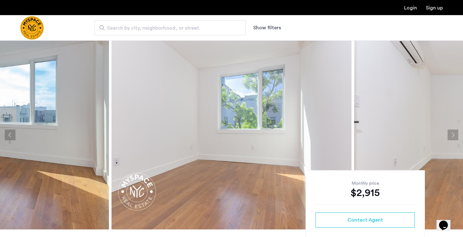
click at [456, 134] on button "Next apartment" at bounding box center [453, 135] width 11 height 11
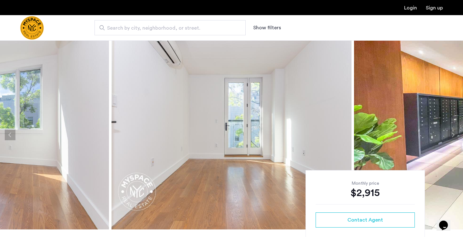
click at [456, 134] on button "Next apartment" at bounding box center [453, 135] width 11 height 11
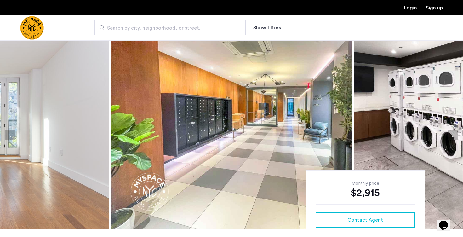
click at [456, 134] on button "Next apartment" at bounding box center [453, 135] width 11 height 11
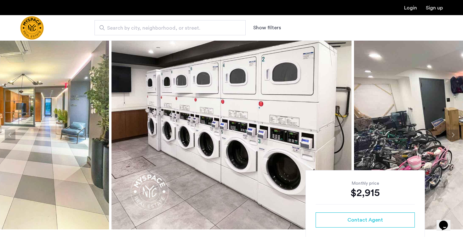
click at [456, 134] on button "Next apartment" at bounding box center [453, 135] width 11 height 11
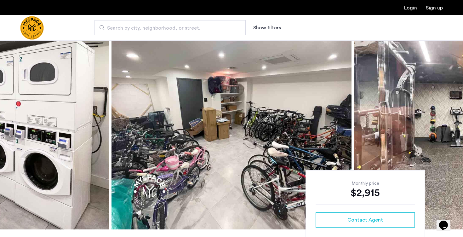
click at [456, 134] on button "Next apartment" at bounding box center [453, 135] width 11 height 11
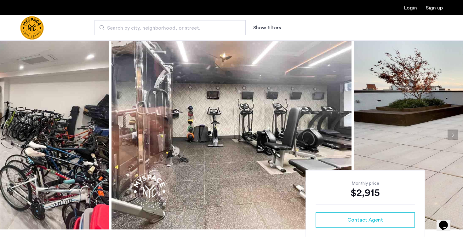
click at [456, 134] on button "Next apartment" at bounding box center [453, 135] width 11 height 11
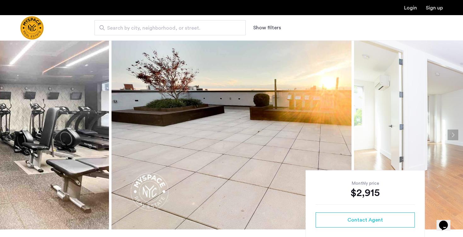
click at [456, 134] on button "Next apartment" at bounding box center [453, 135] width 11 height 11
click at [456, 135] on button "Next apartment" at bounding box center [453, 135] width 11 height 11
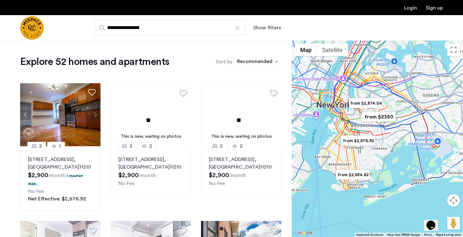
click at [256, 62] on div "sort-apartment" at bounding box center [254, 62] width 37 height 9
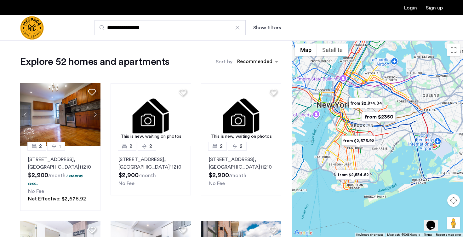
click at [270, 32] on div "**********" at bounding box center [262, 27] width 361 height 15
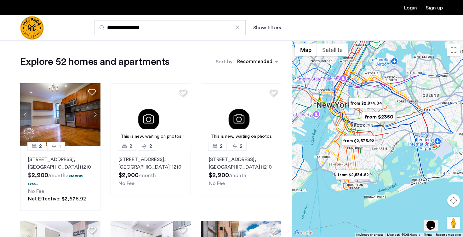
click at [270, 29] on button "Show filters" at bounding box center [267, 28] width 28 height 8
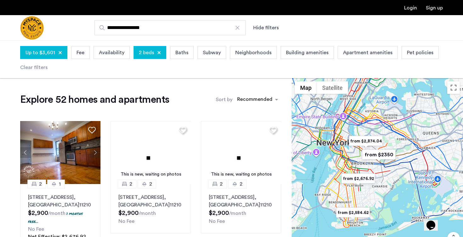
click at [379, 54] on span "Apartment amenities" at bounding box center [367, 53] width 49 height 8
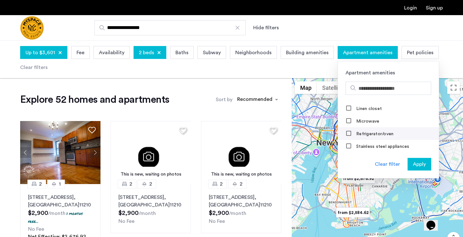
scroll to position [241, 0]
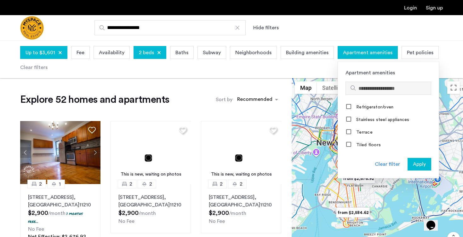
click at [362, 92] on div at bounding box center [388, 88] width 85 height 13
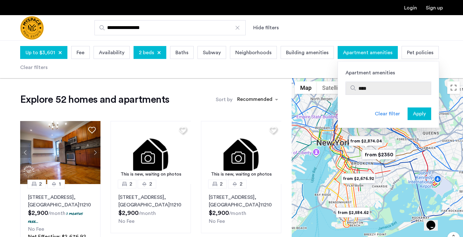
scroll to position [0, 0]
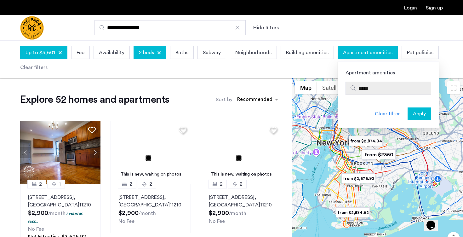
type input "******"
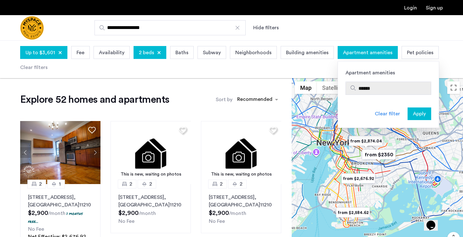
click at [370, 90] on input "******" at bounding box center [394, 89] width 70 height 8
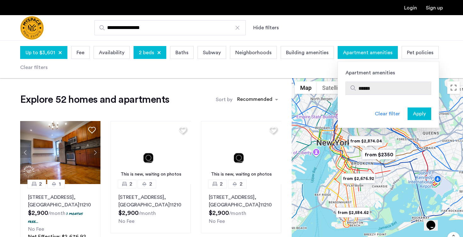
click at [370, 90] on input "******" at bounding box center [394, 89] width 70 height 8
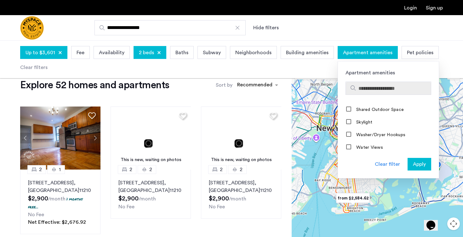
scroll to position [507, 0]
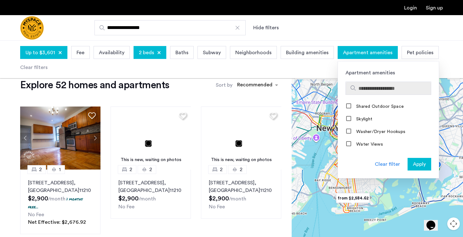
click at [372, 46] on div "Apartment amenities" at bounding box center [368, 52] width 60 height 13
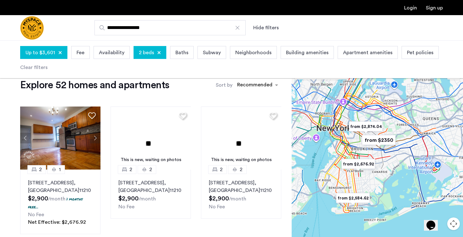
click at [320, 51] on span "Building amenities" at bounding box center [307, 53] width 43 height 8
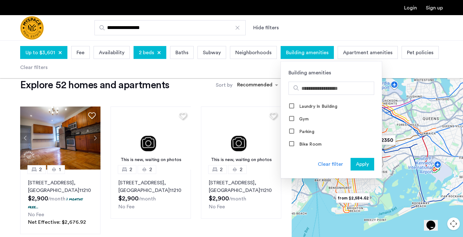
click at [320, 51] on span "Building amenities" at bounding box center [307, 53] width 43 height 8
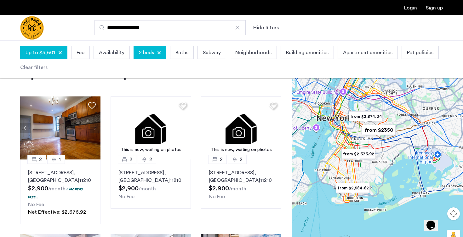
scroll to position [25, 0]
click at [92, 62] on div "Up to $3,601 Fee Availability 2 beds Baths Subway Neighborhoods Building amenit…" at bounding box center [231, 59] width 423 height 30
click at [99, 56] on span "Availability" at bounding box center [112, 53] width 26 height 8
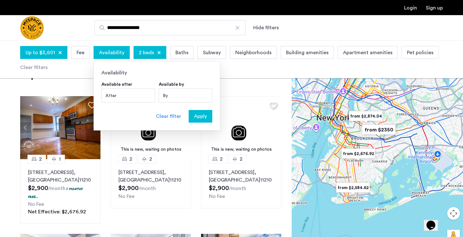
click at [144, 92] on div "After" at bounding box center [129, 96] width 54 height 14
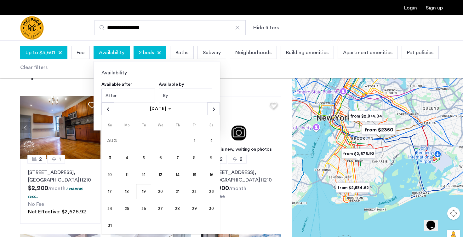
click at [194, 100] on div "By" at bounding box center [186, 96] width 54 height 14
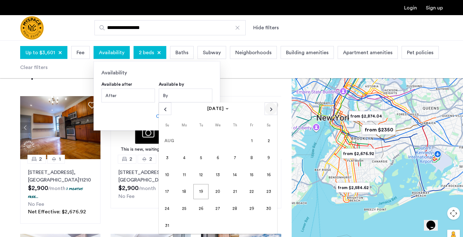
click at [271, 108] on span "Next month" at bounding box center [271, 109] width 12 height 12
click at [132, 99] on div "After" at bounding box center [129, 96] width 54 height 14
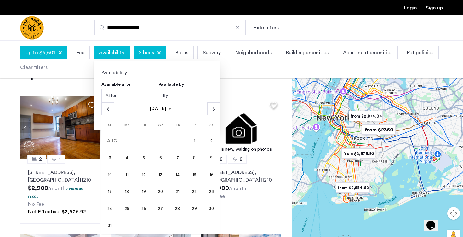
click at [192, 141] on span "1" at bounding box center [194, 140] width 15 height 15
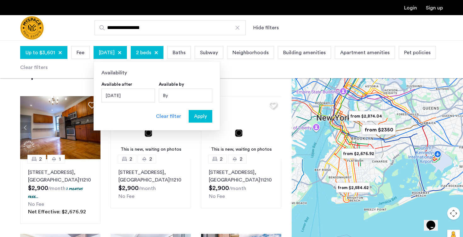
click at [200, 122] on button "Apply" at bounding box center [201, 116] width 24 height 13
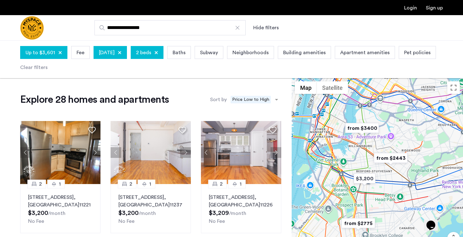
click at [106, 51] on span "August 1, 2025" at bounding box center [107, 53] width 16 height 8
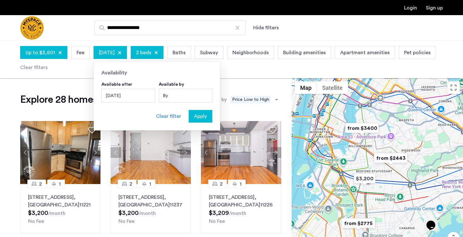
click at [140, 96] on div "August 1, 2025" at bounding box center [129, 96] width 54 height 14
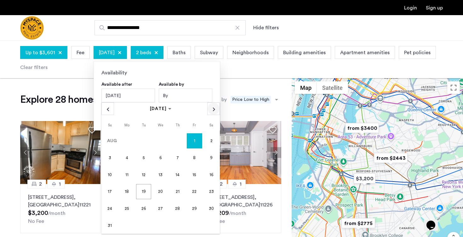
click at [210, 105] on span "Next month" at bounding box center [214, 109] width 12 height 12
click at [128, 154] on span "1" at bounding box center [126, 157] width 15 height 15
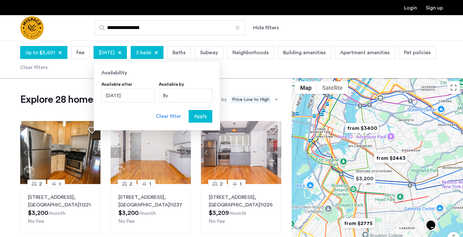
click at [205, 102] on div "Availability Available after September 1, 2025 SEPTEMBER 2025 SEPTEMBER 2025 Su…" at bounding box center [157, 95] width 127 height 69
click at [205, 116] on span "Apply" at bounding box center [200, 117] width 13 height 8
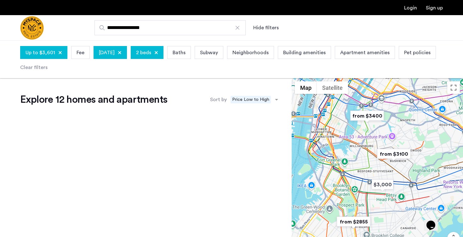
click at [115, 50] on span "September 1, 2025" at bounding box center [107, 53] width 16 height 8
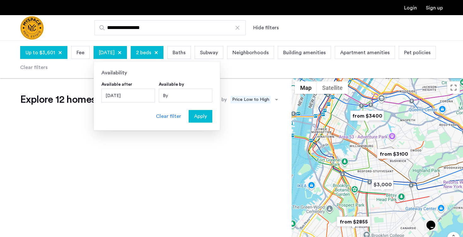
click at [115, 50] on span "September 1, 2025" at bounding box center [107, 53] width 16 height 8
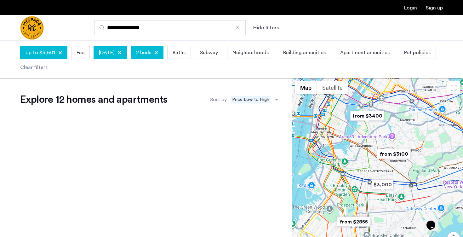
click at [115, 55] on span "September 1, 2025" at bounding box center [107, 53] width 16 height 8
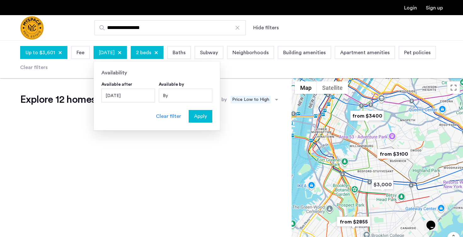
click at [132, 102] on div "September 1, 2025" at bounding box center [129, 96] width 54 height 14
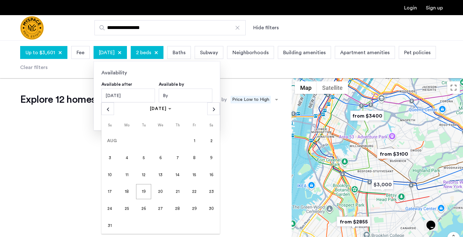
click at [186, 98] on div "By" at bounding box center [186, 96] width 54 height 14
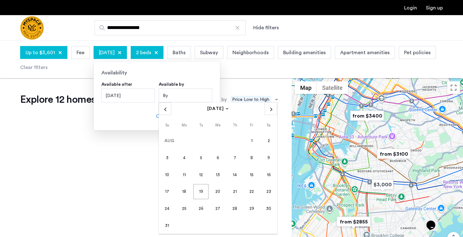
click at [259, 108] on div "AUGUST 2025 AUGUST 2025" at bounding box center [218, 108] width 119 height 13
click at [268, 108] on span "Next month" at bounding box center [271, 109] width 12 height 12
click at [185, 160] on span "1" at bounding box center [184, 157] width 15 height 15
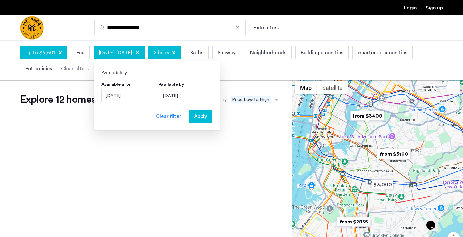
click at [131, 96] on div "September 1, 2025" at bounding box center [129, 96] width 54 height 14
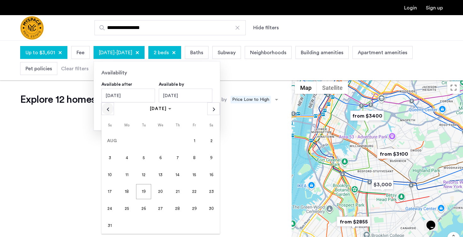
click at [109, 110] on span "Previous month" at bounding box center [108, 109] width 12 height 12
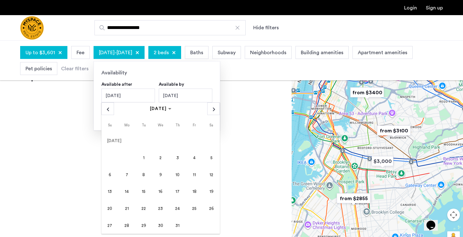
scroll to position [30, 0]
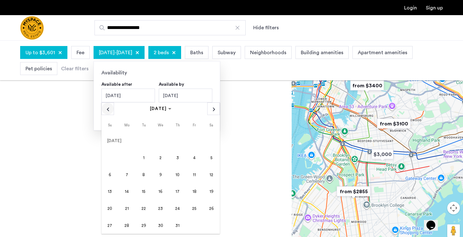
click at [108, 111] on span "Previous month" at bounding box center [108, 109] width 12 height 12
click at [106, 156] on span "1" at bounding box center [109, 157] width 15 height 15
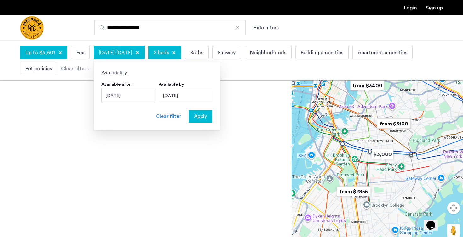
click at [201, 113] on span "Apply" at bounding box center [200, 117] width 13 height 8
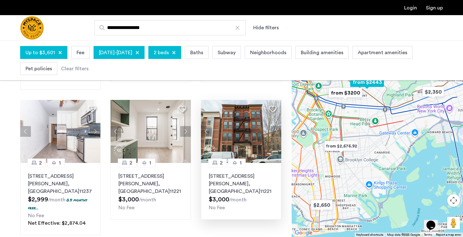
scroll to position [151, 0]
click at [276, 126] on button "Next apartment" at bounding box center [276, 131] width 11 height 11
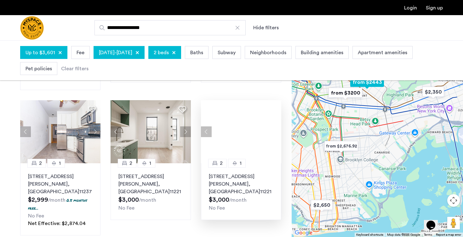
click at [276, 123] on div at bounding box center [241, 131] width 80 height 63
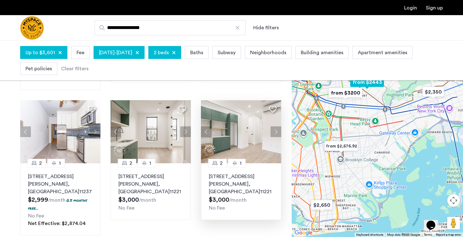
click at [252, 135] on img at bounding box center [241, 131] width 81 height 63
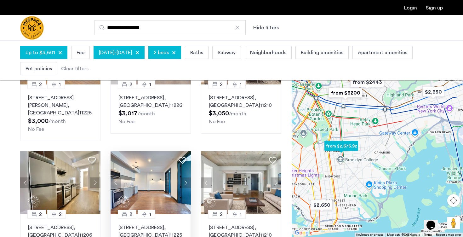
scroll to position [516, 0]
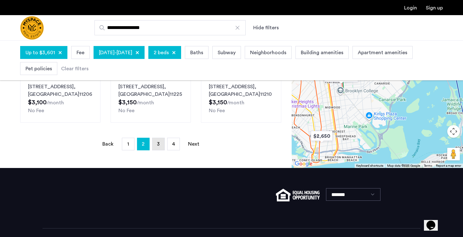
click at [158, 142] on span "3" at bounding box center [158, 144] width 3 height 5
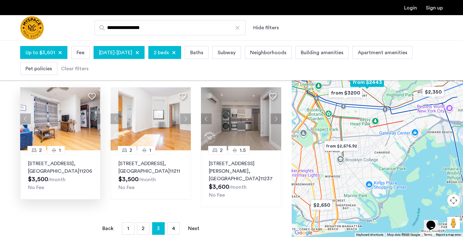
scroll to position [434, 0]
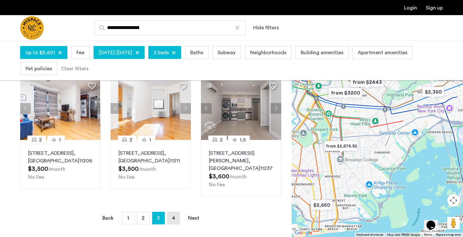
click at [172, 216] on span "4" at bounding box center [173, 218] width 3 height 5
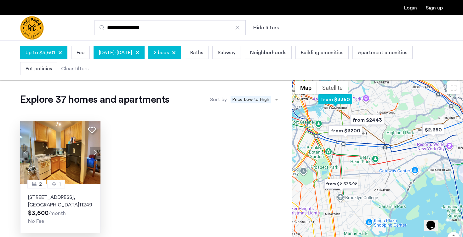
scroll to position [13, 0]
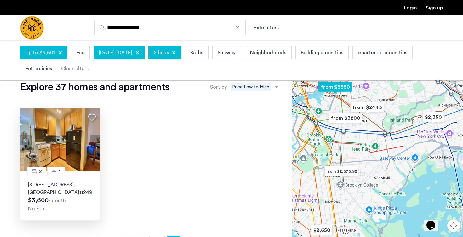
click at [82, 182] on p "117 S 4th St, Unit BL, Brooklyn , NY 11249" at bounding box center [60, 188] width 65 height 15
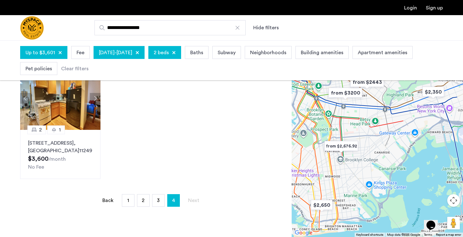
scroll to position [117, 0]
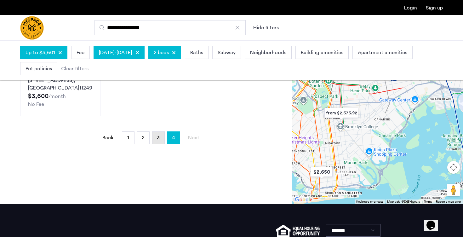
click at [158, 140] on span "3" at bounding box center [158, 137] width 3 height 5
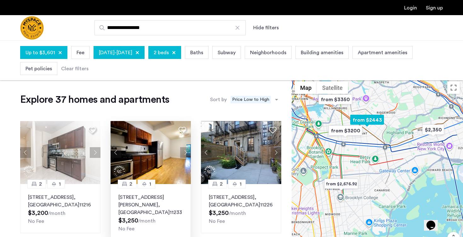
scroll to position [30, 0]
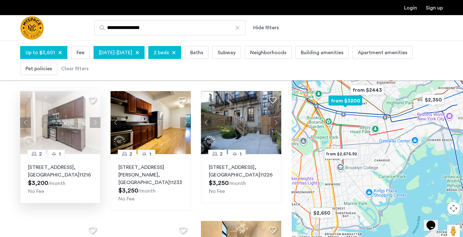
click at [80, 181] on div "641 St Marks Ave, Unit 4E, Brooklyn , NY 11216 $3,200 /month No Fee" at bounding box center [60, 180] width 65 height 32
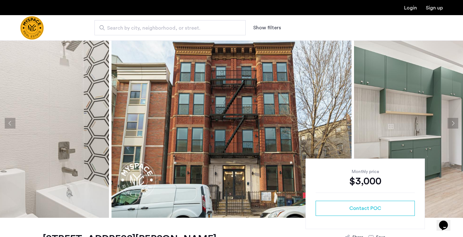
scroll to position [11, 0]
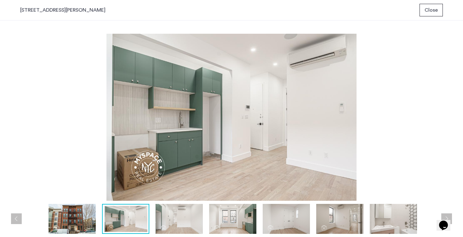
scroll to position [0, 0]
click at [453, 125] on div "prev next prev next" at bounding box center [231, 128] width 463 height 217
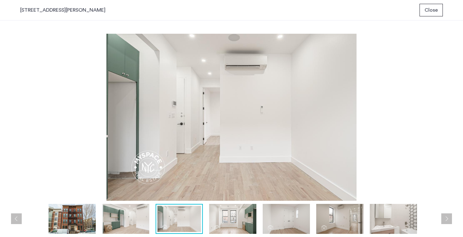
click at [431, 6] on span "Close" at bounding box center [431, 10] width 13 height 8
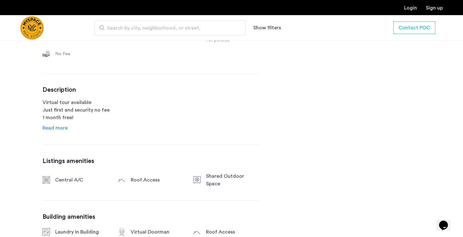
scroll to position [324, 0]
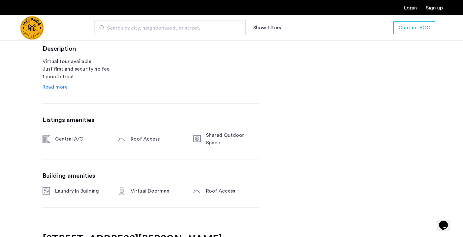
click at [59, 88] on span "Read more" at bounding box center [55, 86] width 25 height 5
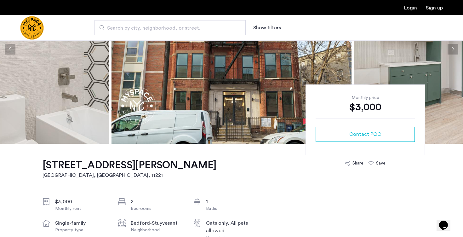
scroll to position [4, 0]
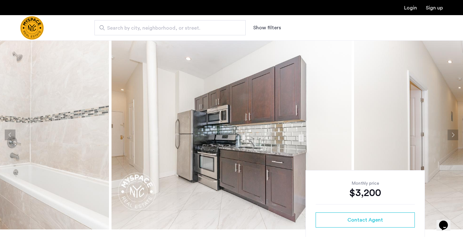
click at [458, 132] on button "Next apartment" at bounding box center [453, 135] width 11 height 11
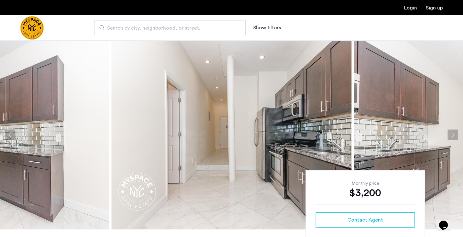
click at [458, 137] on button "Next apartment" at bounding box center [453, 135] width 11 height 11
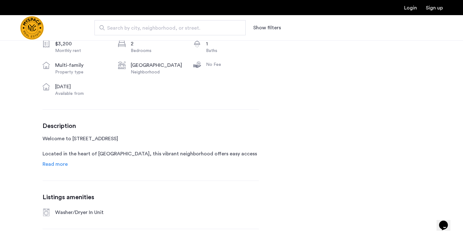
scroll to position [264, 0]
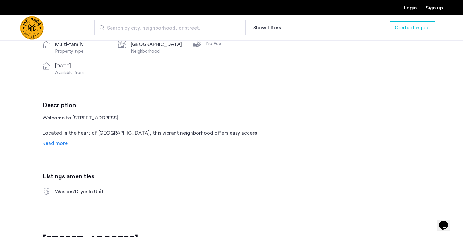
click at [57, 146] on span "Read more" at bounding box center [55, 143] width 25 height 5
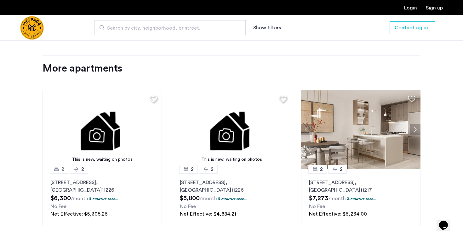
scroll to position [795, 0]
